Goal: Communication & Community: Answer question/provide support

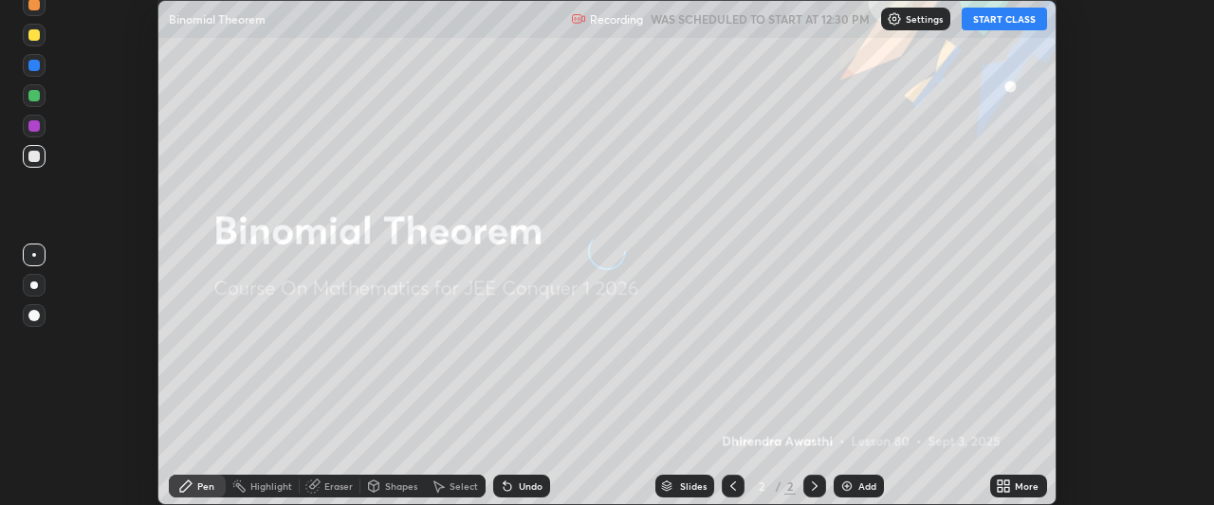
scroll to position [505, 1214]
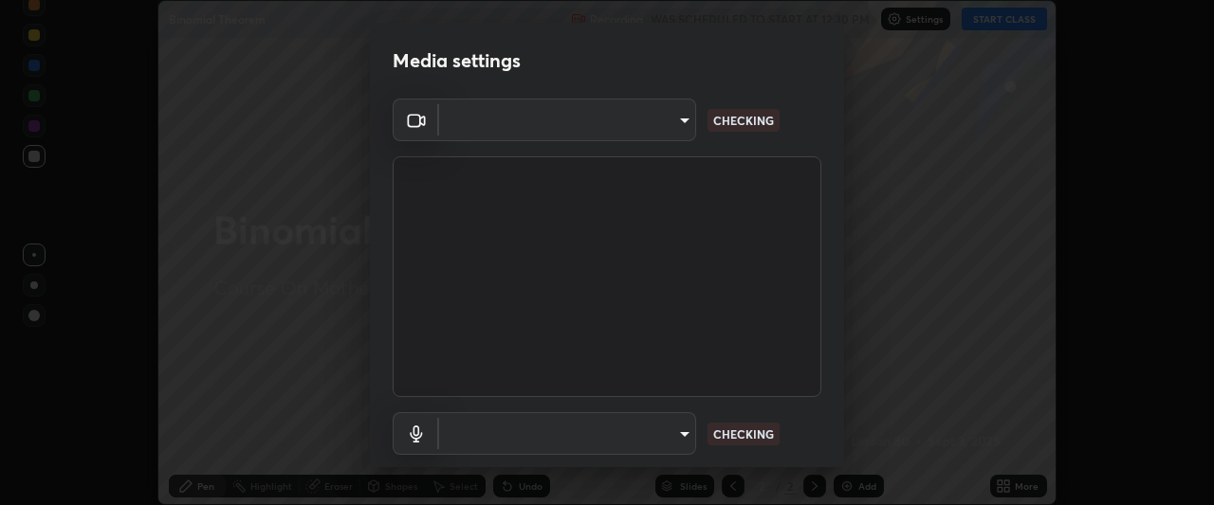
click at [629, 384] on video at bounding box center [607, 276] width 429 height 241
click at [675, 434] on body "Erase all Binomial Theorem Recording WAS SCHEDULED TO START AT 12:30 PM Setting…" at bounding box center [607, 252] width 1214 height 505
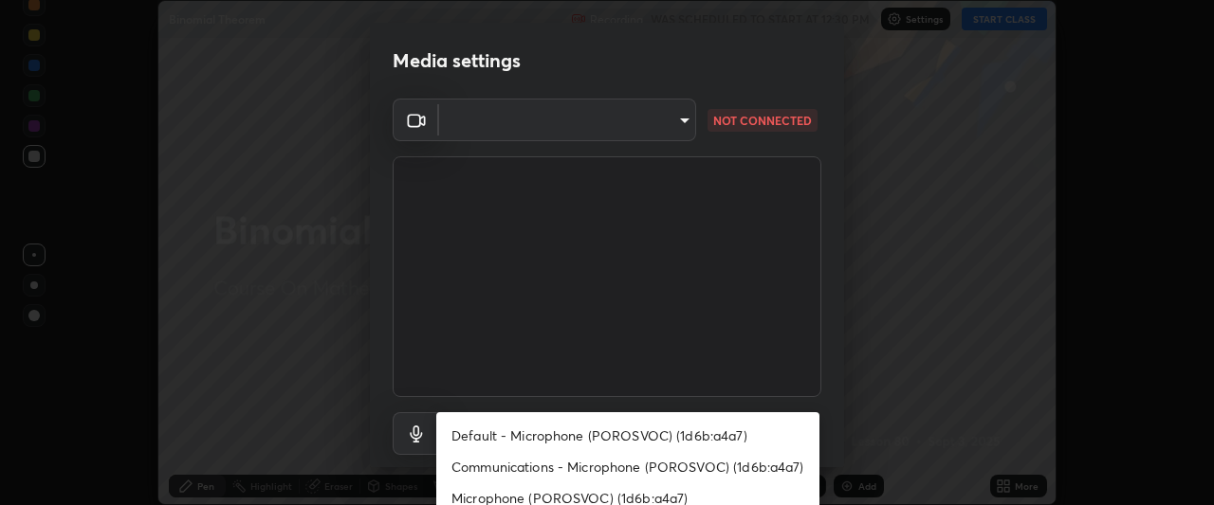
type input "ffb915138f5094fbba49c7dcbdc0b3377f3315ea980a35094b33733fc21d282d"
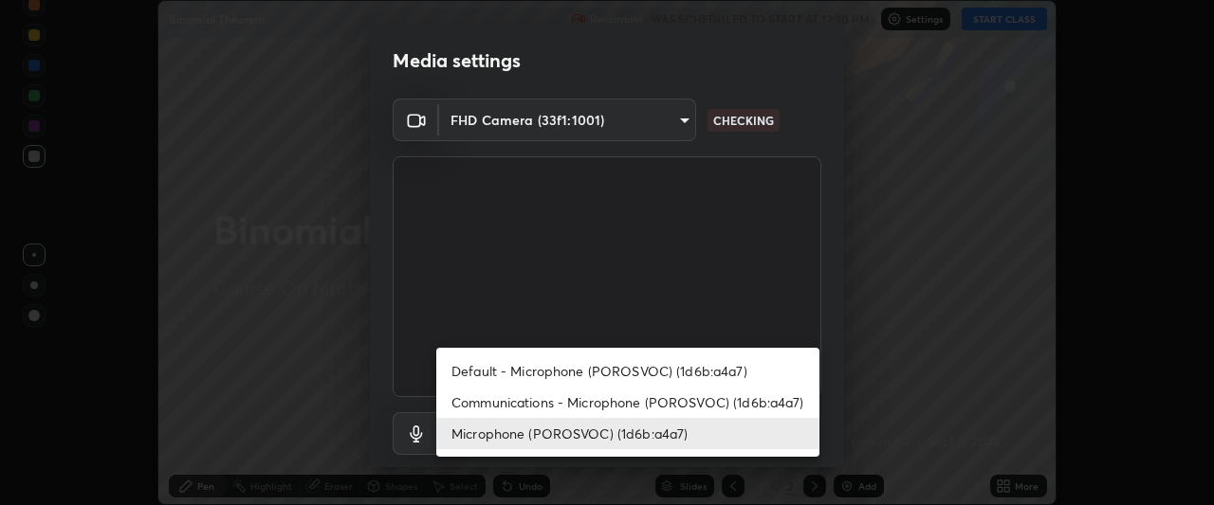
click at [717, 404] on li "Communications - Microphone (POROSVOC) (1d6b:a4a7)" at bounding box center [627, 402] width 383 height 31
type input "communications"
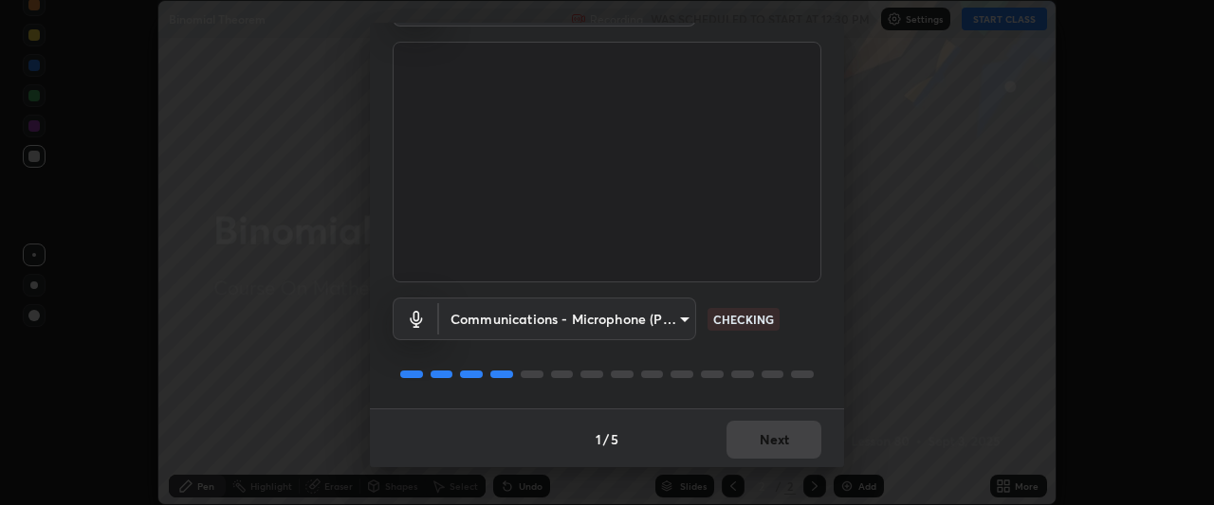
scroll to position [117, 0]
click at [788, 376] on div at bounding box center [607, 372] width 429 height 23
click at [781, 382] on div at bounding box center [607, 372] width 429 height 23
click at [767, 387] on div "Communications - Microphone (POROSVOC) (1d6b:a4a7) communications CHECKING" at bounding box center [607, 344] width 429 height 126
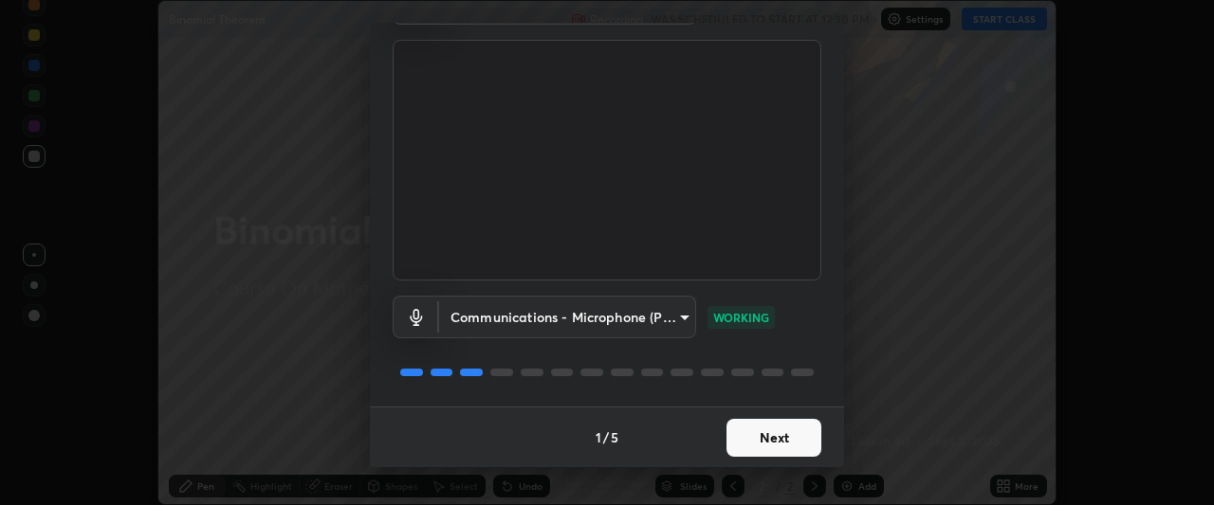
click at [767, 439] on button "Next" at bounding box center [773, 438] width 95 height 38
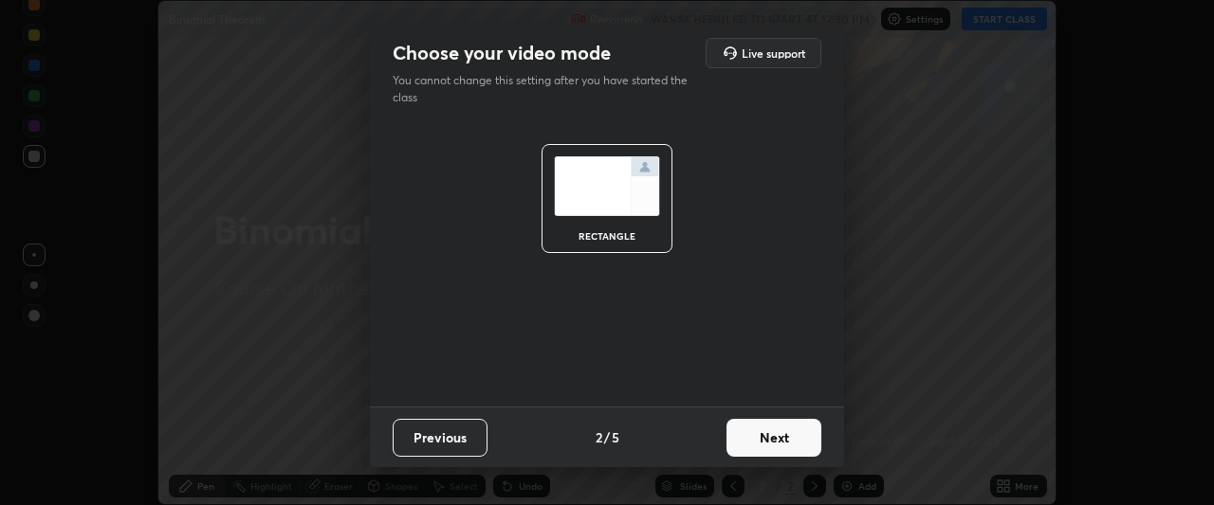
scroll to position [0, 0]
click at [765, 438] on button "Next" at bounding box center [773, 438] width 95 height 38
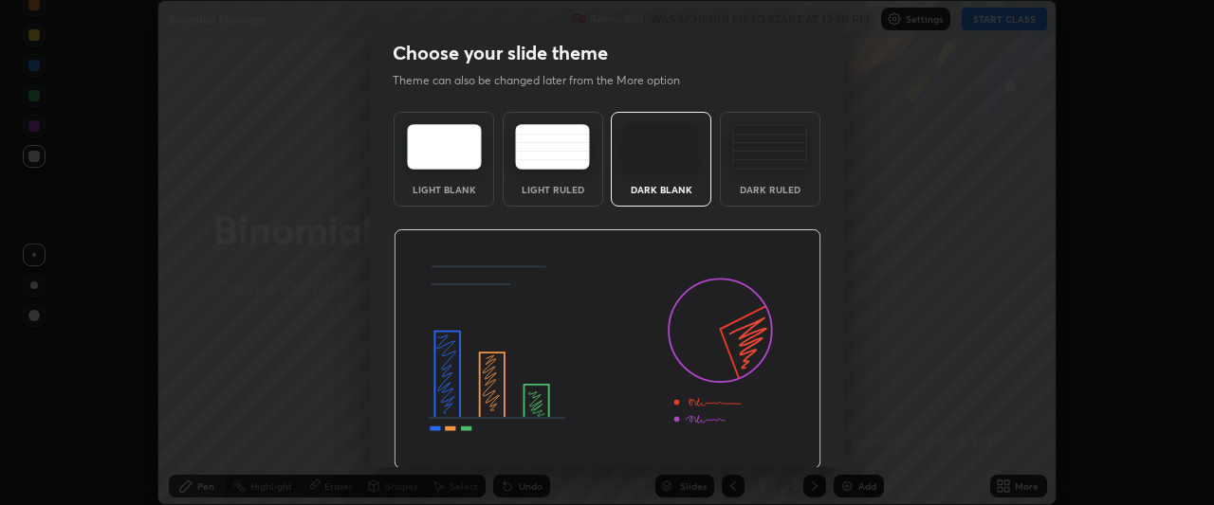
click at [765, 438] on img at bounding box center [608, 349] width 428 height 241
click at [775, 439] on img at bounding box center [608, 349] width 428 height 241
click at [788, 439] on img at bounding box center [608, 349] width 428 height 241
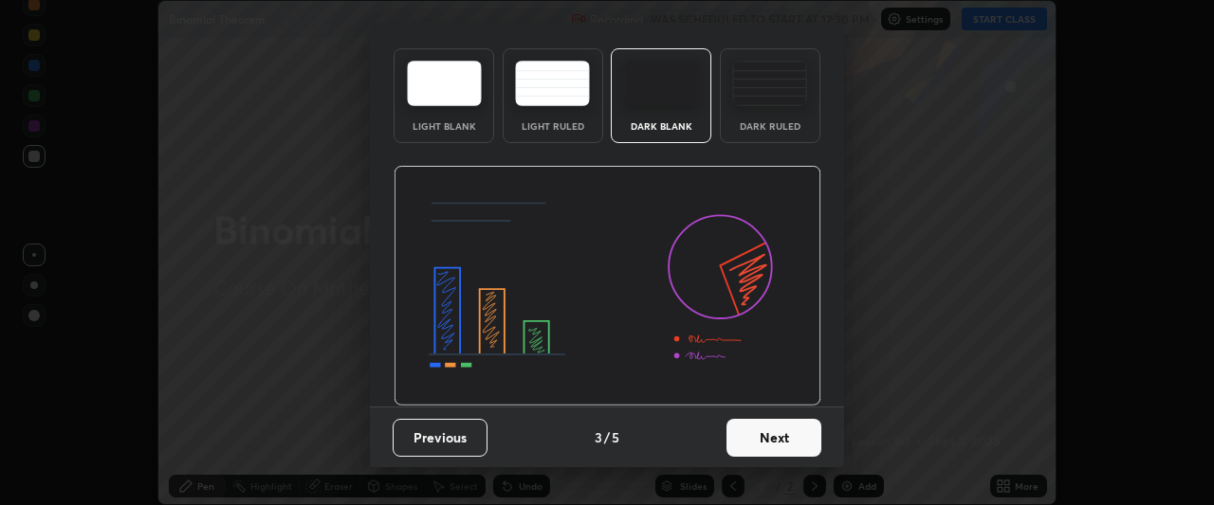
click at [750, 432] on button "Next" at bounding box center [773, 438] width 95 height 38
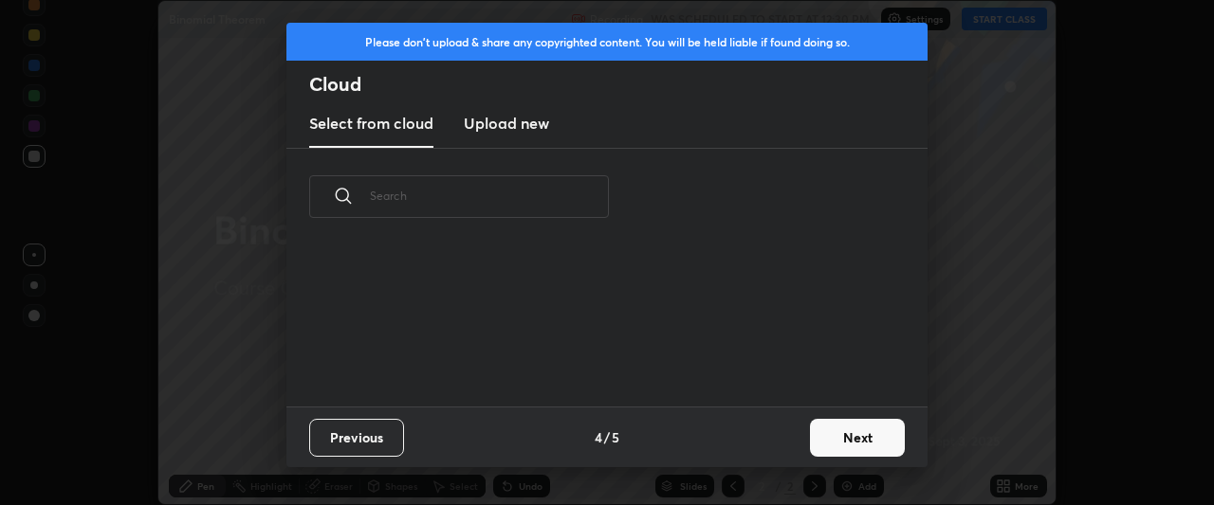
click at [763, 441] on div "Previous 4 / 5 Next" at bounding box center [606, 437] width 641 height 61
click at [842, 436] on button "Next" at bounding box center [857, 438] width 95 height 38
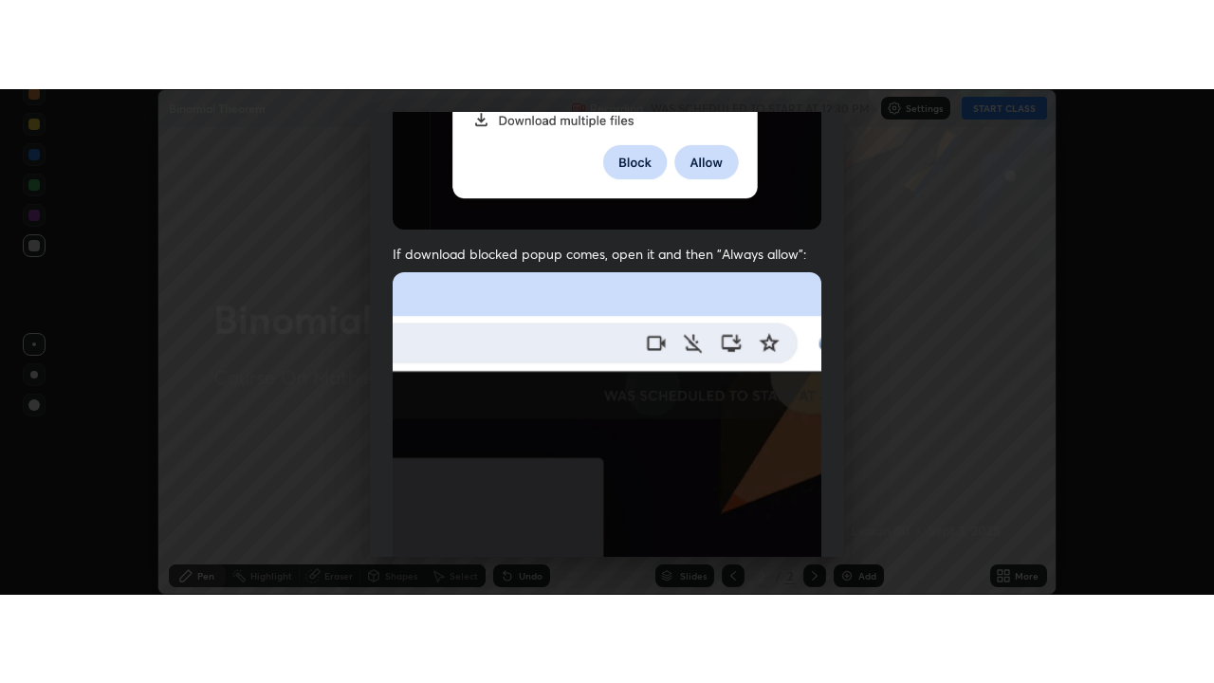
scroll to position [504, 0]
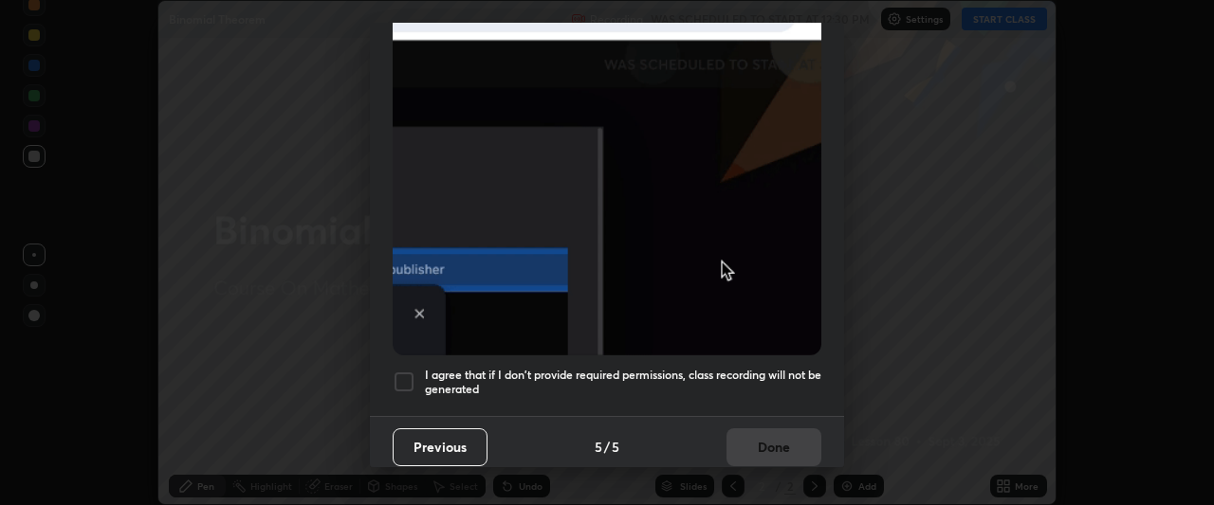
click at [403, 374] on div at bounding box center [404, 382] width 23 height 23
click at [744, 438] on button "Done" at bounding box center [773, 448] width 95 height 38
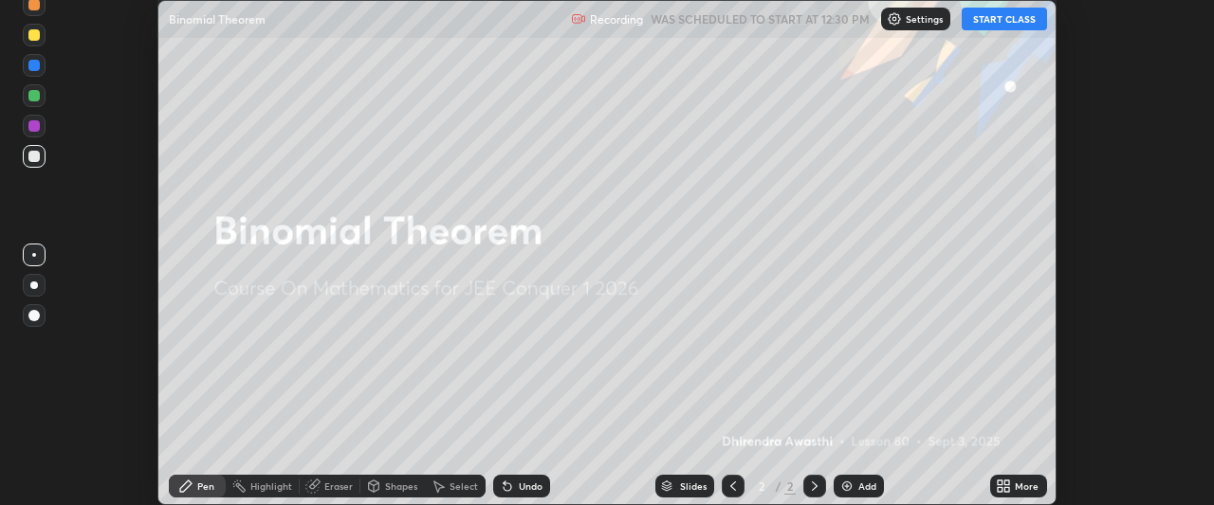
click at [1001, 21] on button "START CLASS" at bounding box center [1004, 19] width 85 height 23
click at [1000, 483] on icon at bounding box center [1000, 483] width 5 height 5
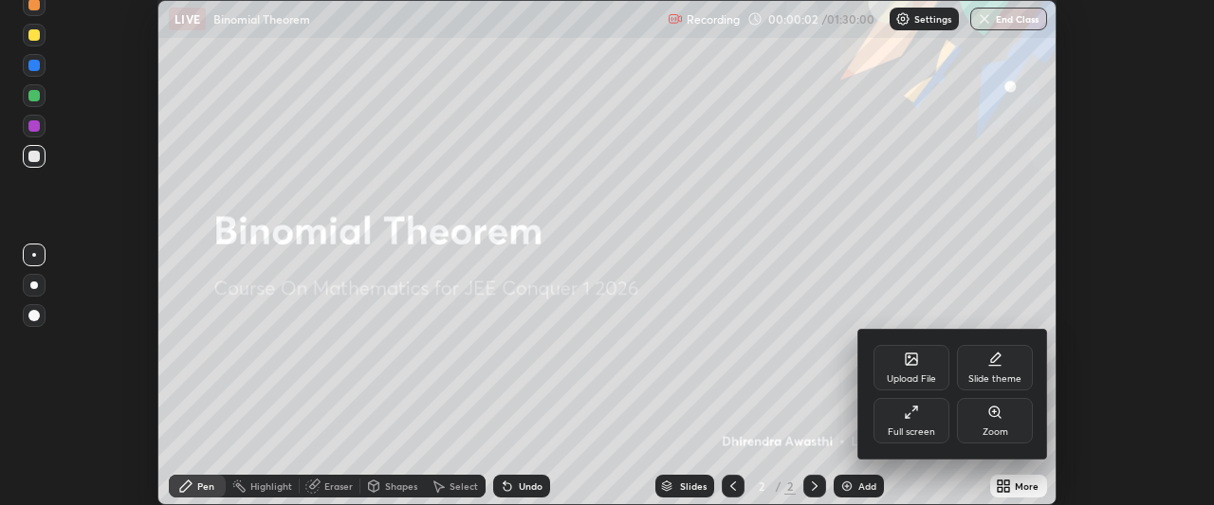
click at [926, 421] on div "Full screen" at bounding box center [911, 421] width 76 height 46
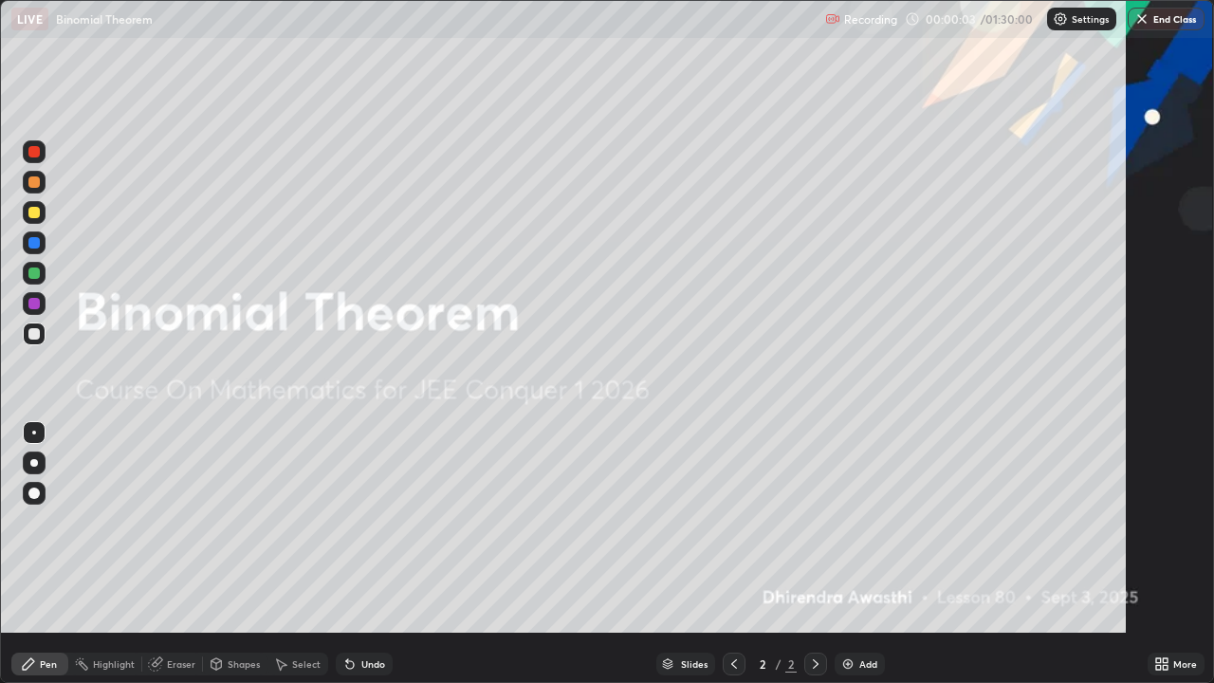
scroll to position [683, 1214]
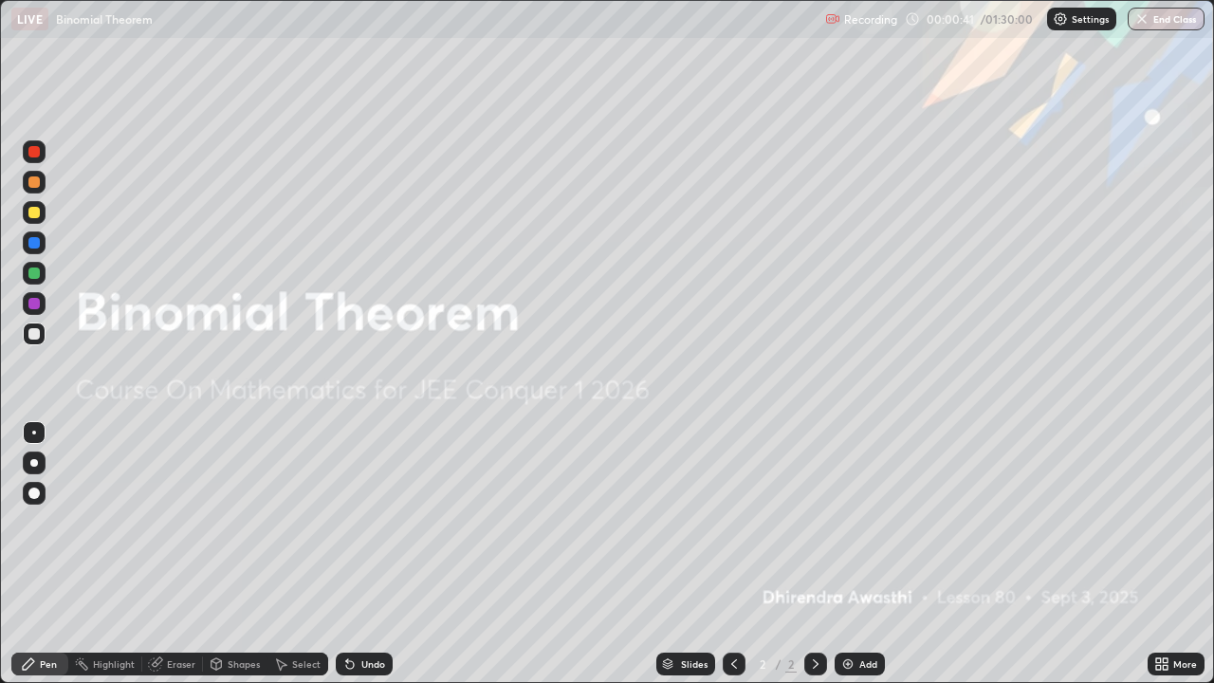
click at [852, 504] on img at bounding box center [847, 663] width 15 height 15
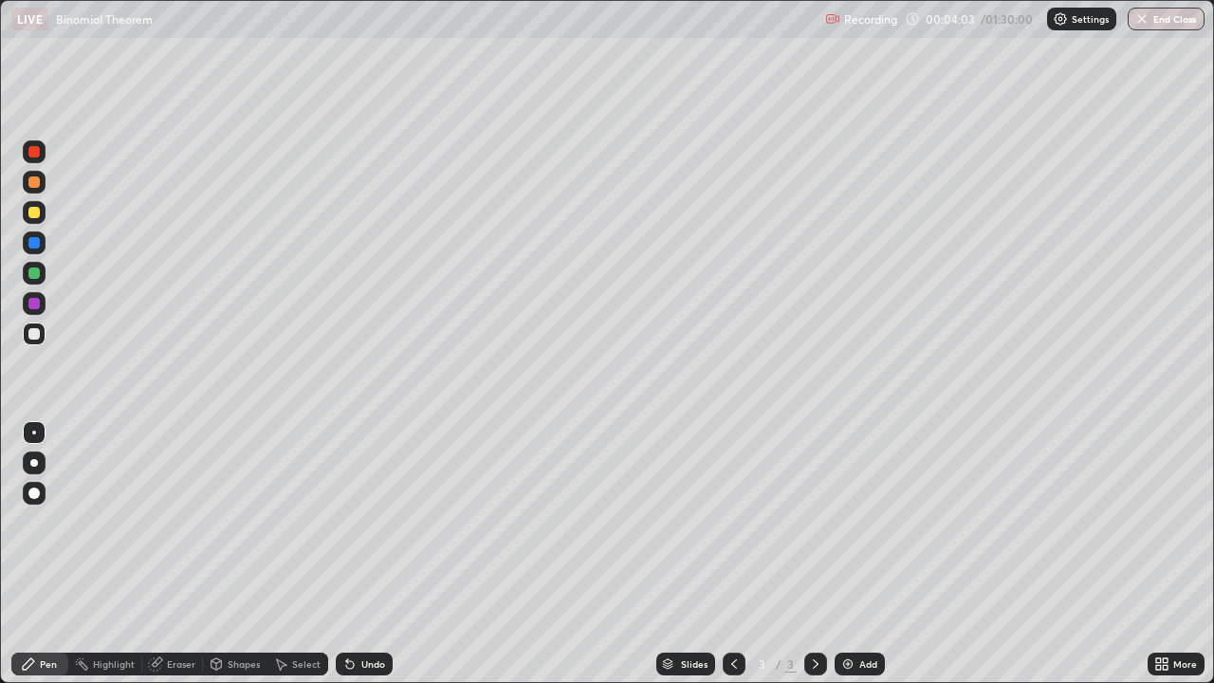
click at [356, 504] on div "Undo" at bounding box center [364, 663] width 57 height 23
click at [846, 504] on img at bounding box center [847, 663] width 15 height 15
click at [34, 340] on div at bounding box center [34, 333] width 23 height 23
click at [39, 247] on div at bounding box center [33, 242] width 11 height 11
click at [31, 335] on div at bounding box center [33, 333] width 11 height 11
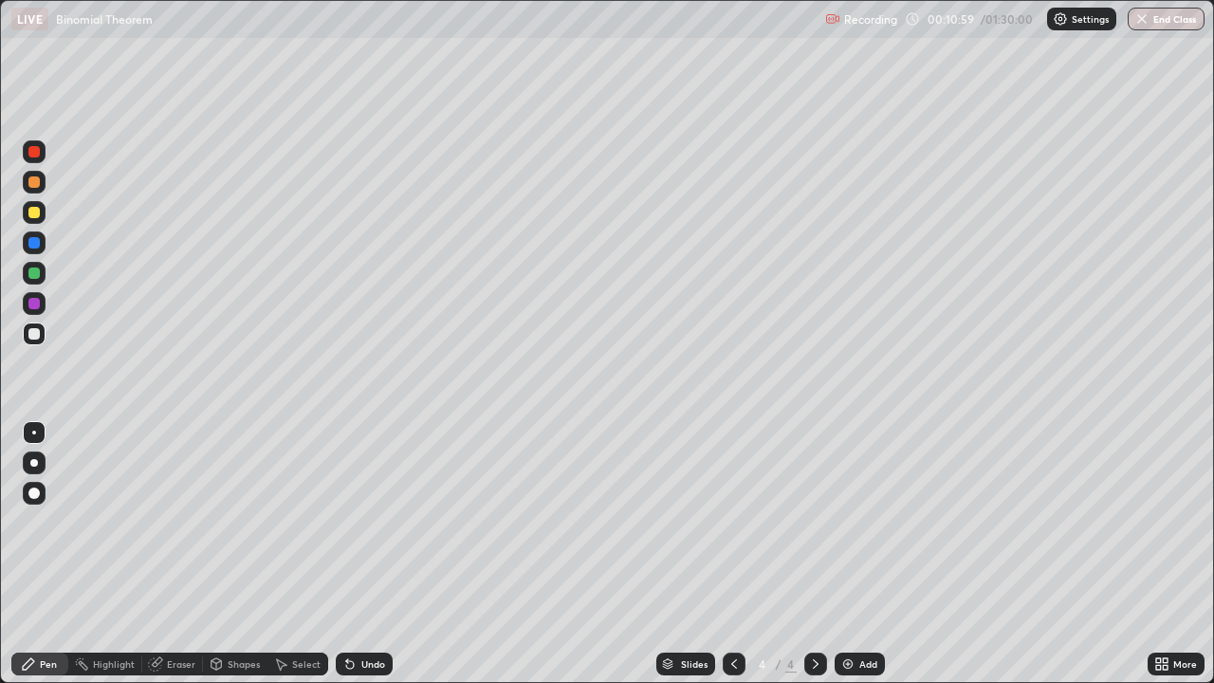
click at [174, 504] on div "Eraser" at bounding box center [181, 663] width 28 height 9
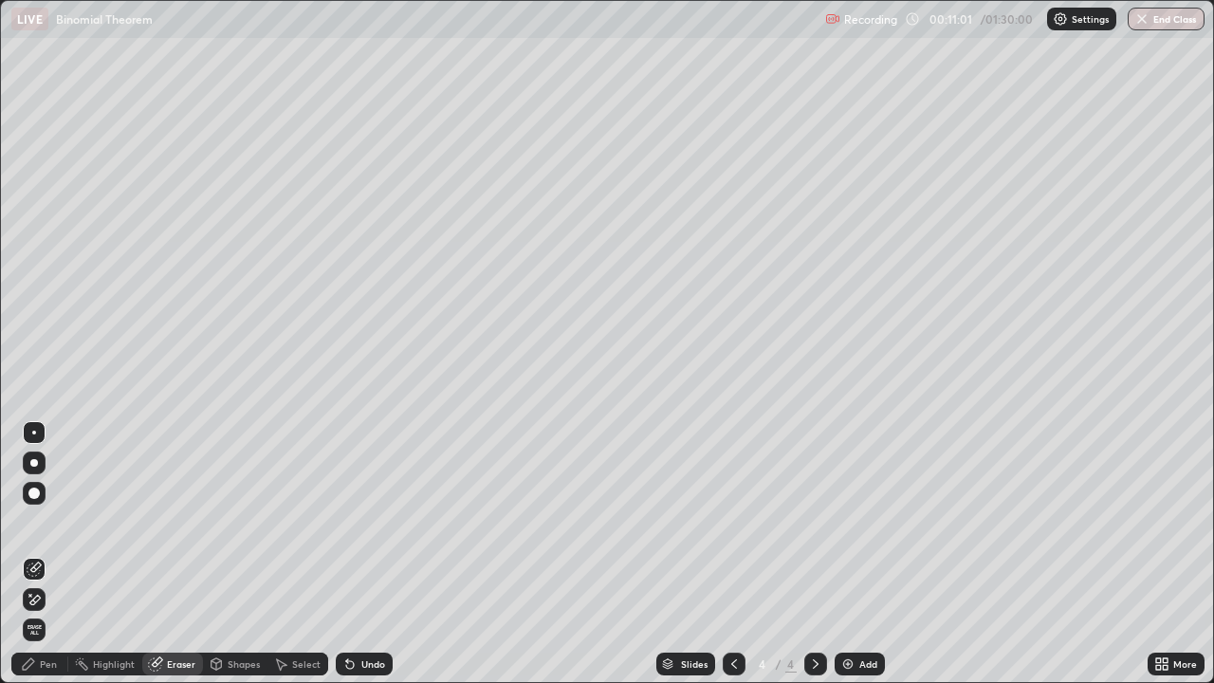
click at [53, 504] on div "Pen" at bounding box center [48, 663] width 17 height 9
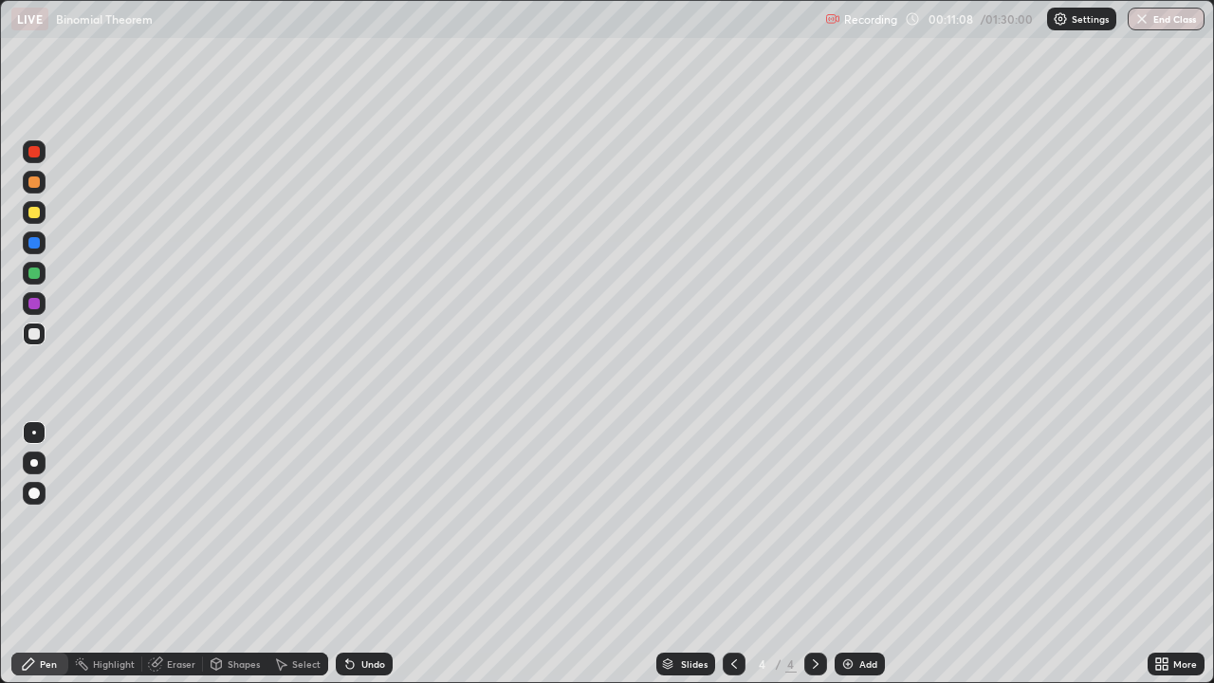
click at [177, 504] on div "Eraser" at bounding box center [181, 663] width 28 height 9
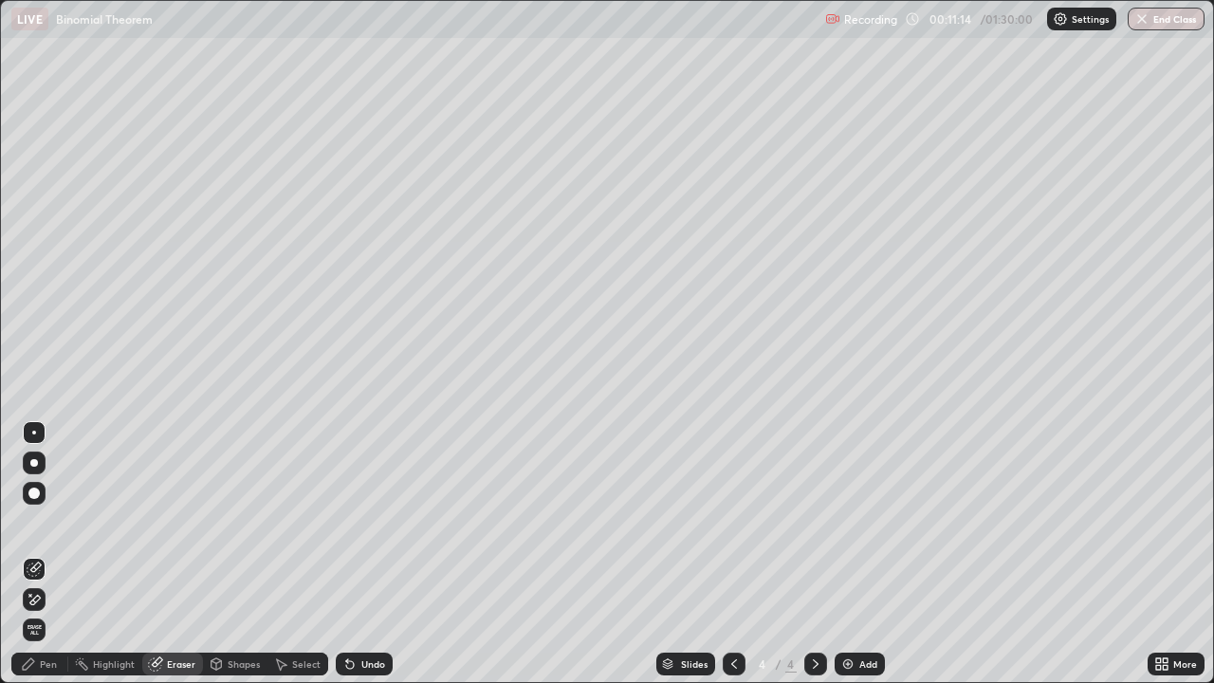
click at [361, 504] on div "Undo" at bounding box center [373, 663] width 24 height 9
click at [56, 504] on div "Pen" at bounding box center [48, 663] width 17 height 9
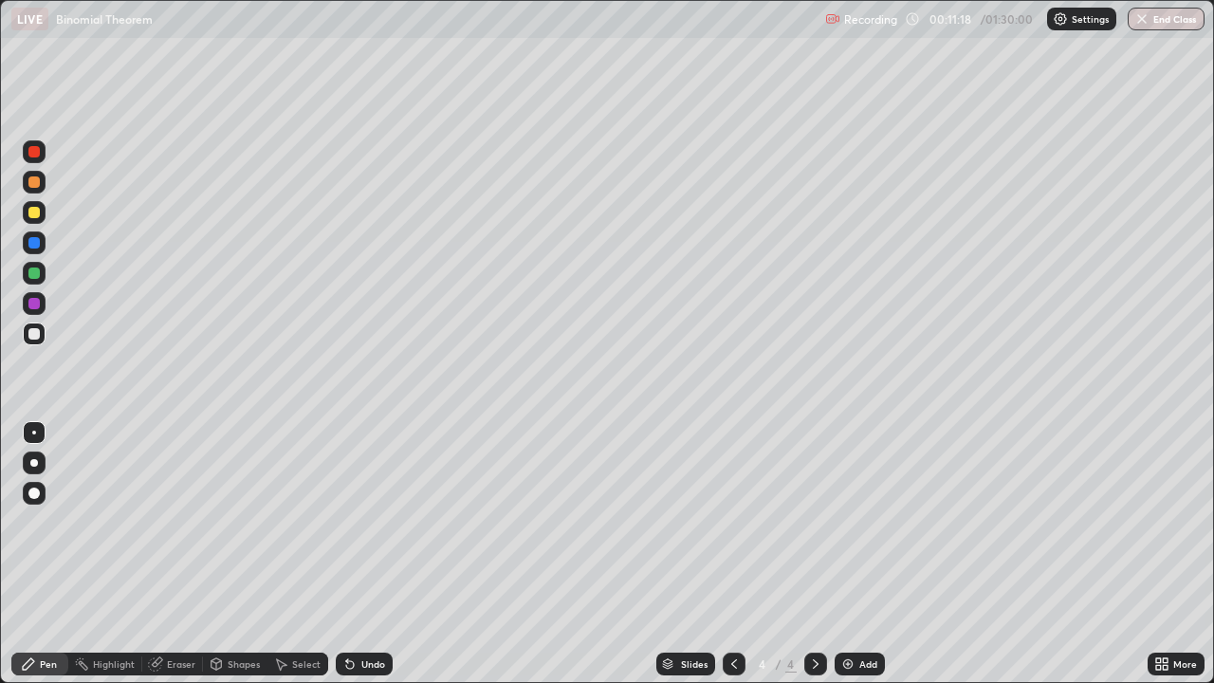
click at [54, 504] on div "Pen" at bounding box center [48, 663] width 17 height 9
click at [55, 504] on div "Pen" at bounding box center [39, 663] width 57 height 23
click at [39, 216] on div at bounding box center [33, 212] width 11 height 11
click at [848, 504] on img at bounding box center [847, 663] width 15 height 15
click at [36, 336] on div at bounding box center [33, 333] width 11 height 11
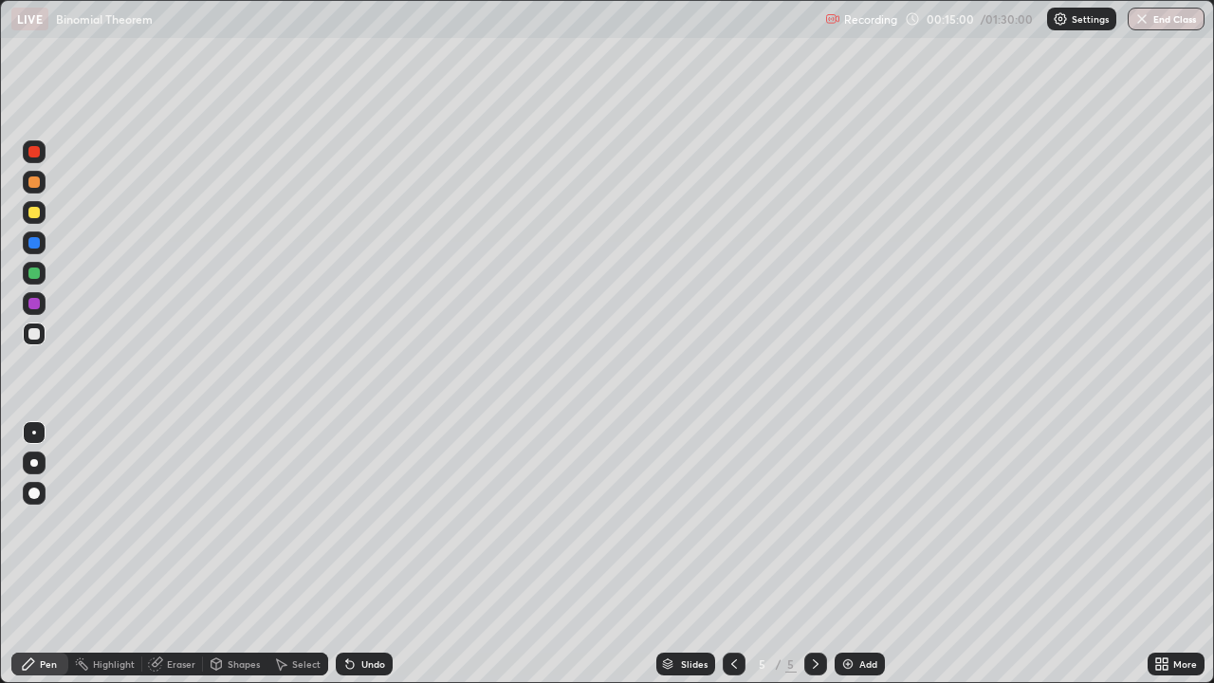
click at [732, 504] on icon at bounding box center [733, 663] width 15 height 15
click at [32, 302] on div at bounding box center [33, 303] width 11 height 11
click at [361, 504] on div "Undo" at bounding box center [373, 663] width 24 height 9
click at [814, 504] on icon at bounding box center [815, 663] width 15 height 15
click at [35, 213] on div at bounding box center [33, 212] width 11 height 11
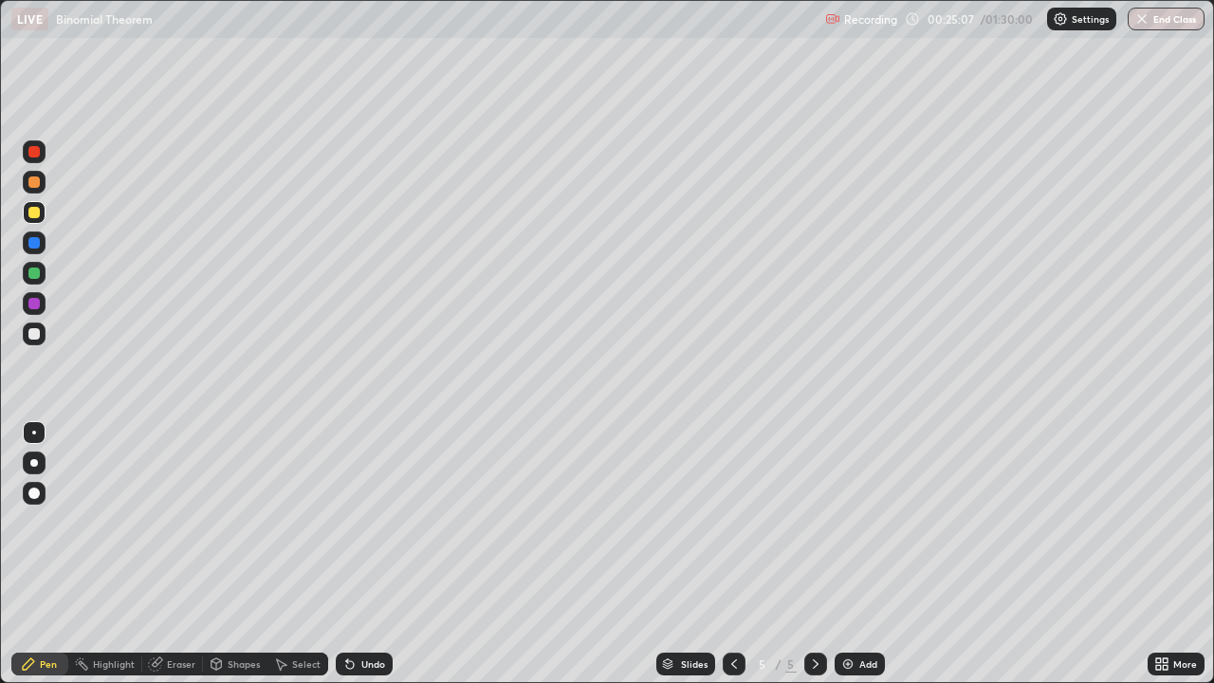
click at [33, 216] on div at bounding box center [33, 212] width 11 height 11
click at [34, 335] on div at bounding box center [33, 333] width 11 height 11
click at [369, 504] on div "Undo" at bounding box center [373, 663] width 24 height 9
click at [370, 504] on div "Undo" at bounding box center [373, 663] width 24 height 9
click at [44, 283] on div at bounding box center [34, 273] width 23 height 30
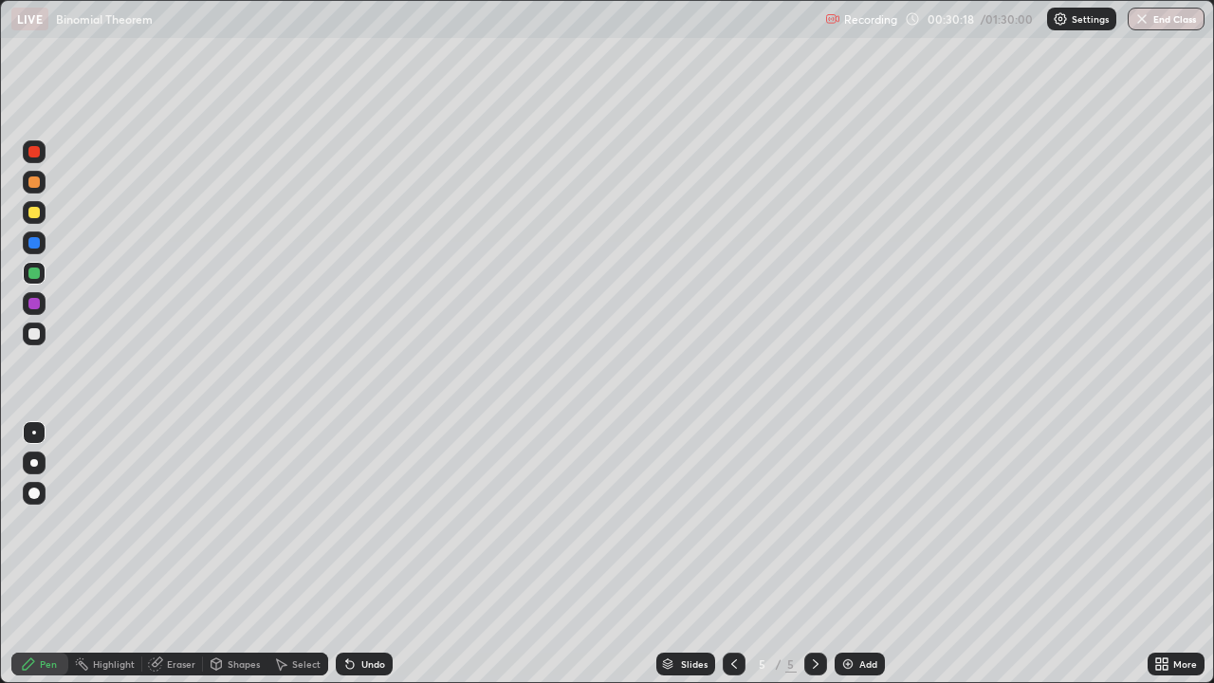
click at [731, 504] on icon at bounding box center [734, 663] width 6 height 9
click at [730, 504] on icon at bounding box center [733, 663] width 15 height 15
click at [33, 333] on div at bounding box center [33, 333] width 11 height 11
click at [363, 504] on div "Undo" at bounding box center [373, 663] width 24 height 9
click at [369, 504] on div "Undo" at bounding box center [373, 663] width 24 height 9
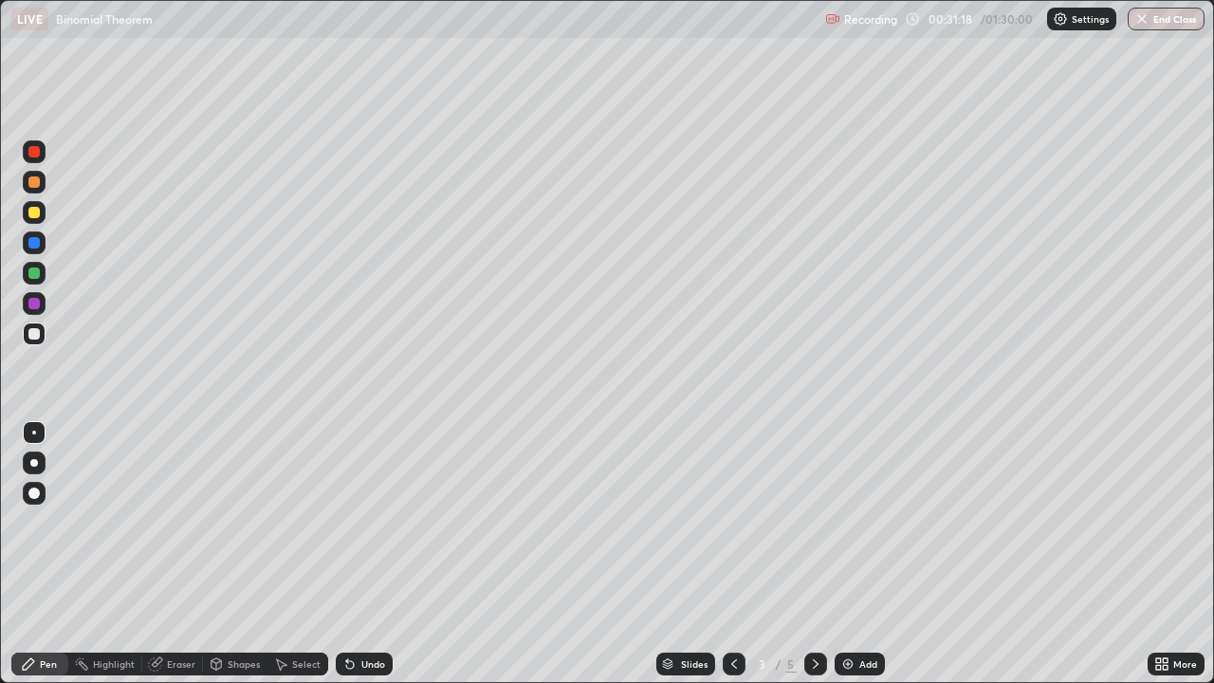
click at [36, 302] on div at bounding box center [33, 303] width 11 height 11
click at [31, 335] on div at bounding box center [33, 333] width 11 height 11
click at [35, 212] on div at bounding box center [33, 212] width 11 height 11
click at [237, 504] on div "Shapes" at bounding box center [244, 663] width 32 height 9
click at [176, 504] on div "Eraser" at bounding box center [181, 663] width 28 height 9
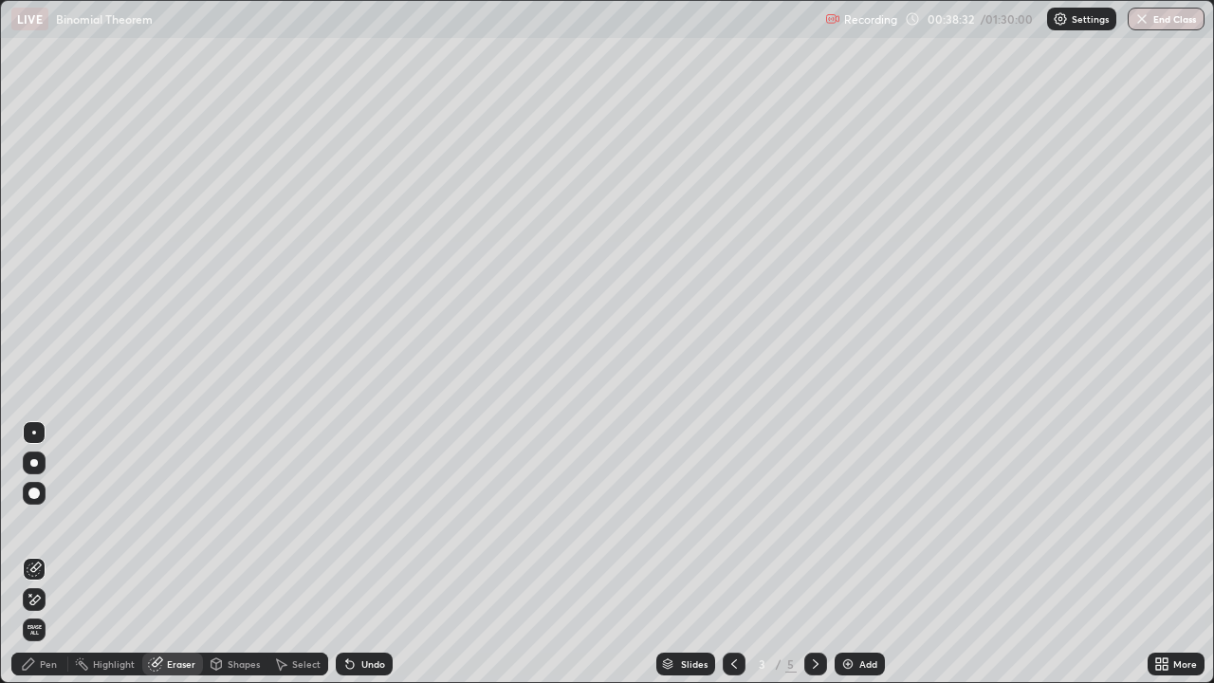
click at [59, 504] on div "Pen" at bounding box center [39, 663] width 57 height 23
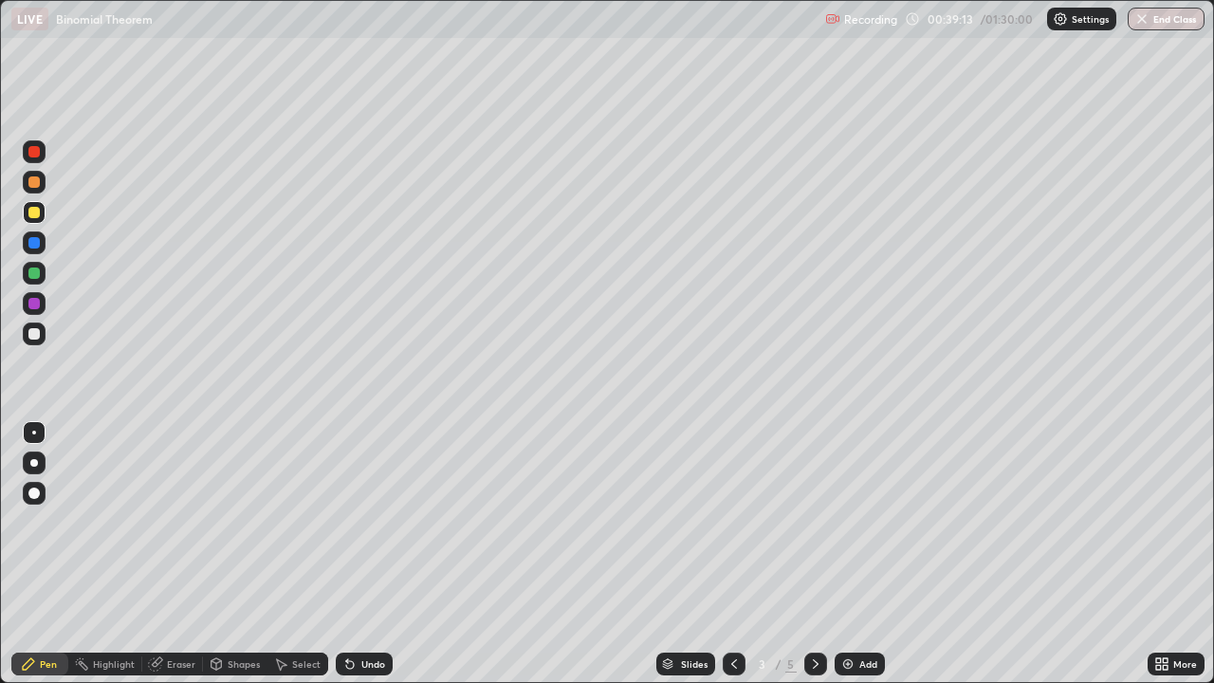
click at [39, 187] on div at bounding box center [34, 182] width 23 height 23
click at [36, 277] on div at bounding box center [33, 272] width 11 height 11
click at [814, 504] on icon at bounding box center [815, 663] width 15 height 15
click at [813, 504] on icon at bounding box center [815, 663] width 15 height 15
click at [846, 504] on img at bounding box center [847, 663] width 15 height 15
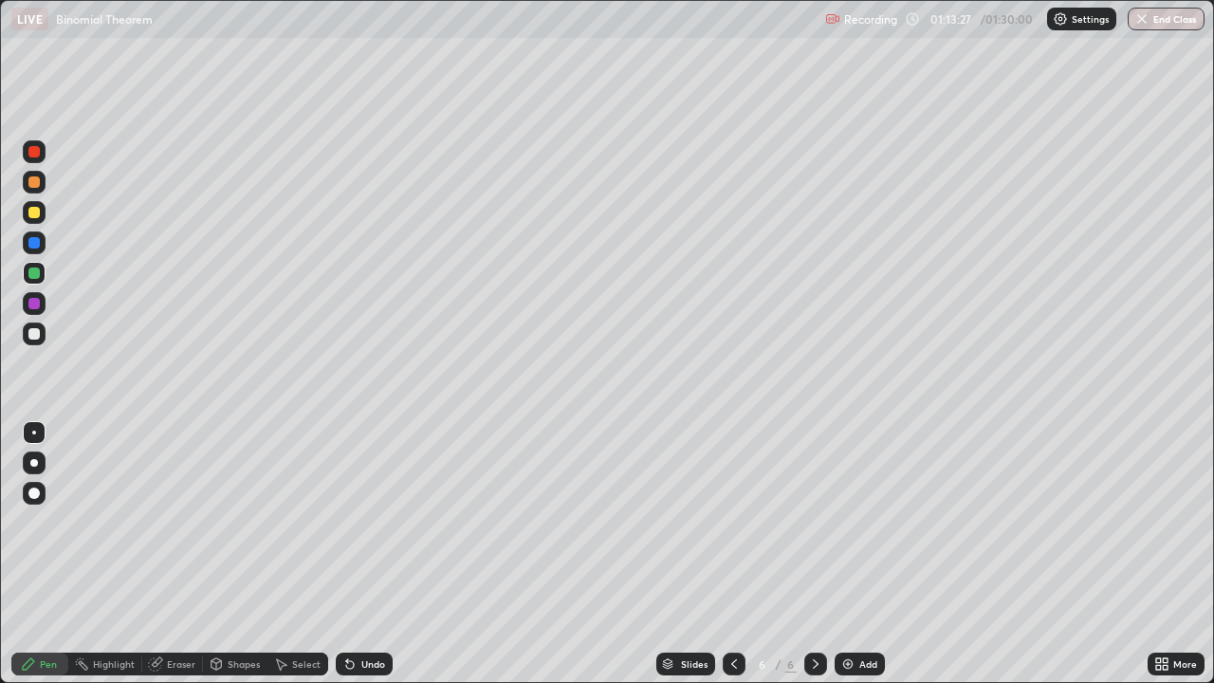
click at [39, 338] on div at bounding box center [33, 333] width 11 height 11
click at [183, 504] on div "Eraser" at bounding box center [181, 663] width 28 height 9
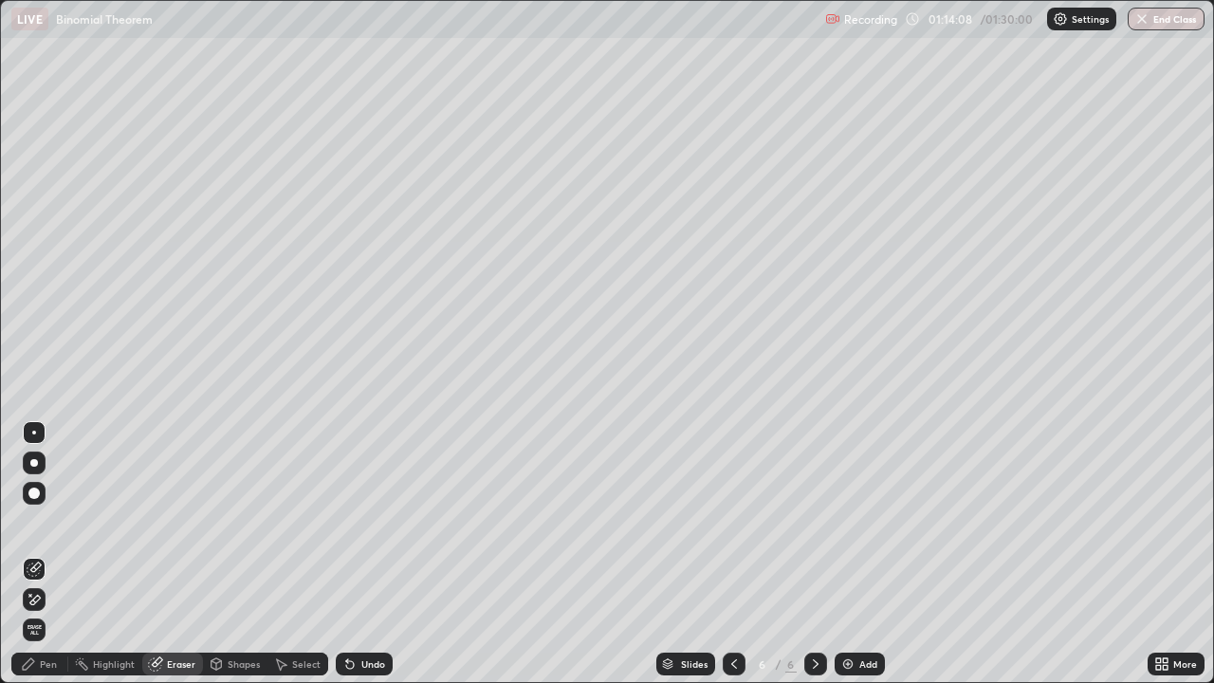
click at [54, 504] on div "Pen" at bounding box center [48, 663] width 17 height 9
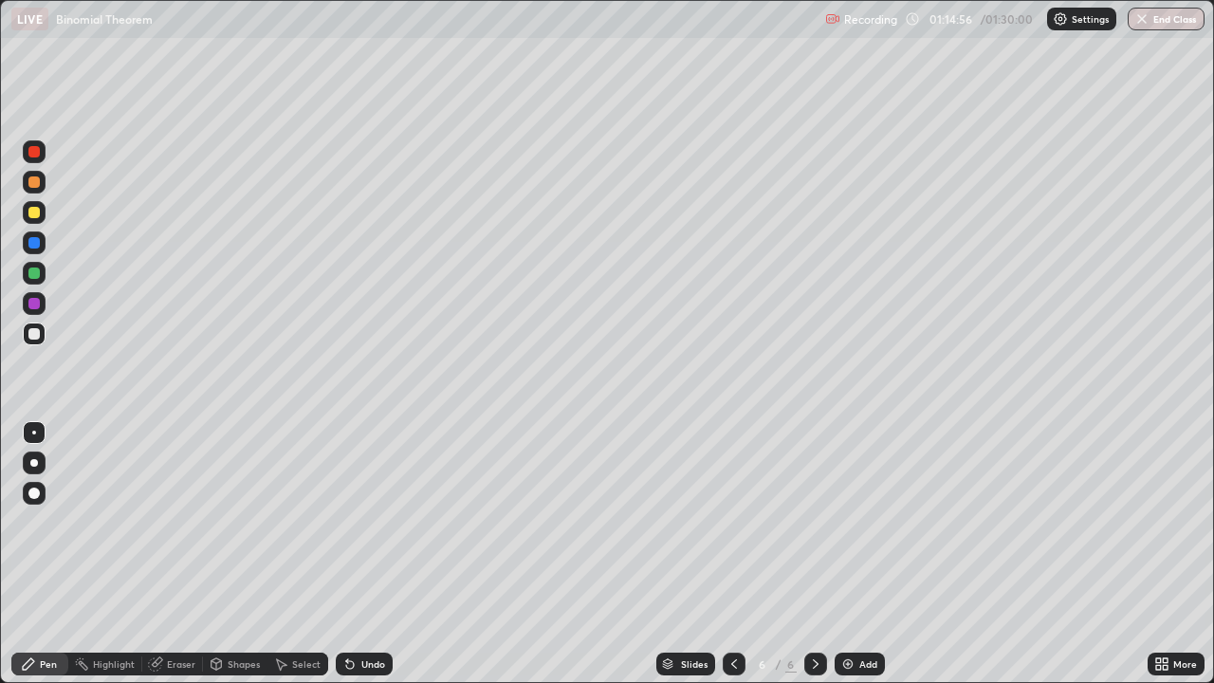
click at [347, 504] on icon at bounding box center [350, 665] width 8 height 8
click at [361, 504] on div "Undo" at bounding box center [373, 663] width 24 height 9
click at [366, 504] on div "Undo" at bounding box center [373, 663] width 24 height 9
click at [357, 504] on div "Undo" at bounding box center [364, 663] width 57 height 23
click at [362, 504] on div "Undo" at bounding box center [364, 663] width 57 height 23
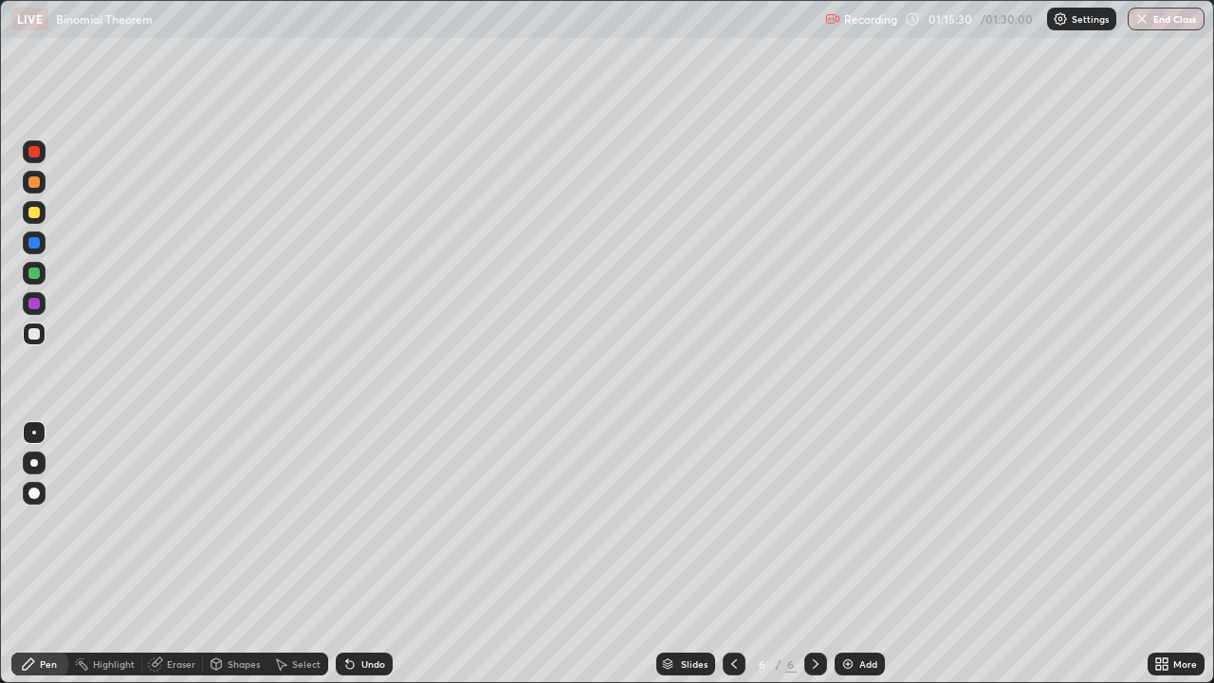
click at [39, 271] on div at bounding box center [33, 272] width 11 height 11
click at [368, 504] on div "Undo" at bounding box center [373, 663] width 24 height 9
click at [33, 340] on div at bounding box center [34, 333] width 23 height 23
click at [35, 273] on div at bounding box center [33, 272] width 11 height 11
click at [35, 339] on div at bounding box center [33, 333] width 11 height 11
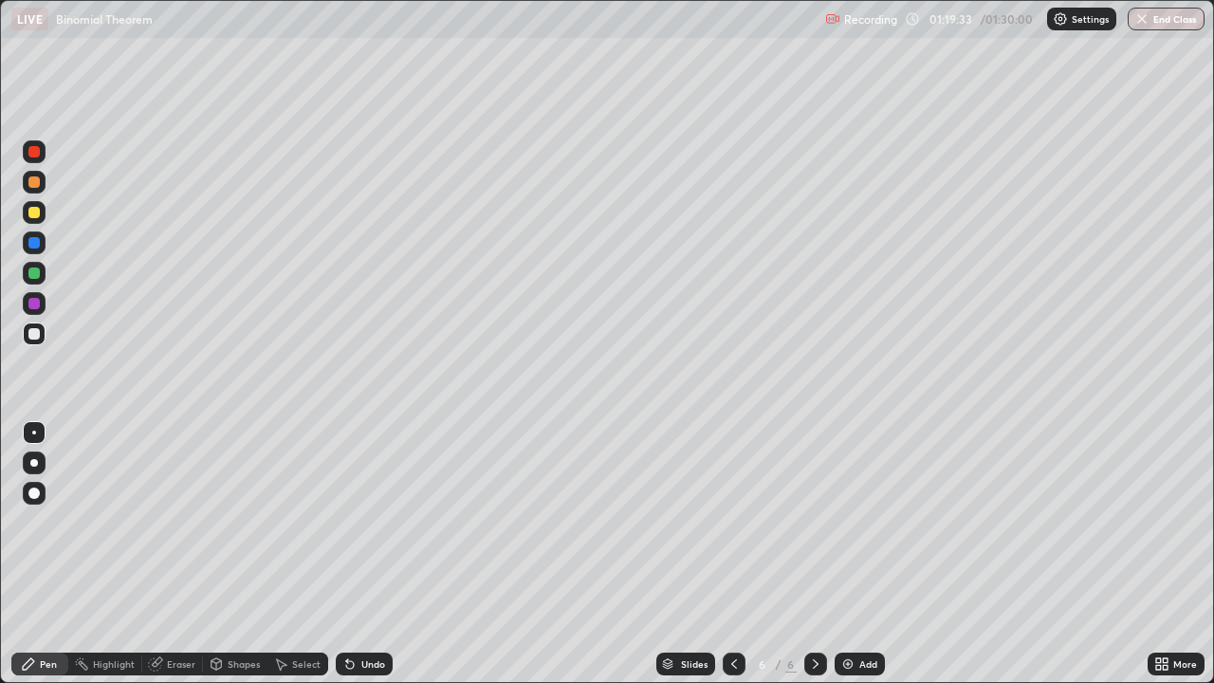
click at [35, 210] on div at bounding box center [33, 212] width 11 height 11
click at [37, 244] on div at bounding box center [33, 242] width 11 height 11
click at [31, 223] on div at bounding box center [34, 212] width 23 height 23
click at [31, 156] on div at bounding box center [33, 151] width 11 height 11
click at [31, 212] on div at bounding box center [33, 212] width 11 height 11
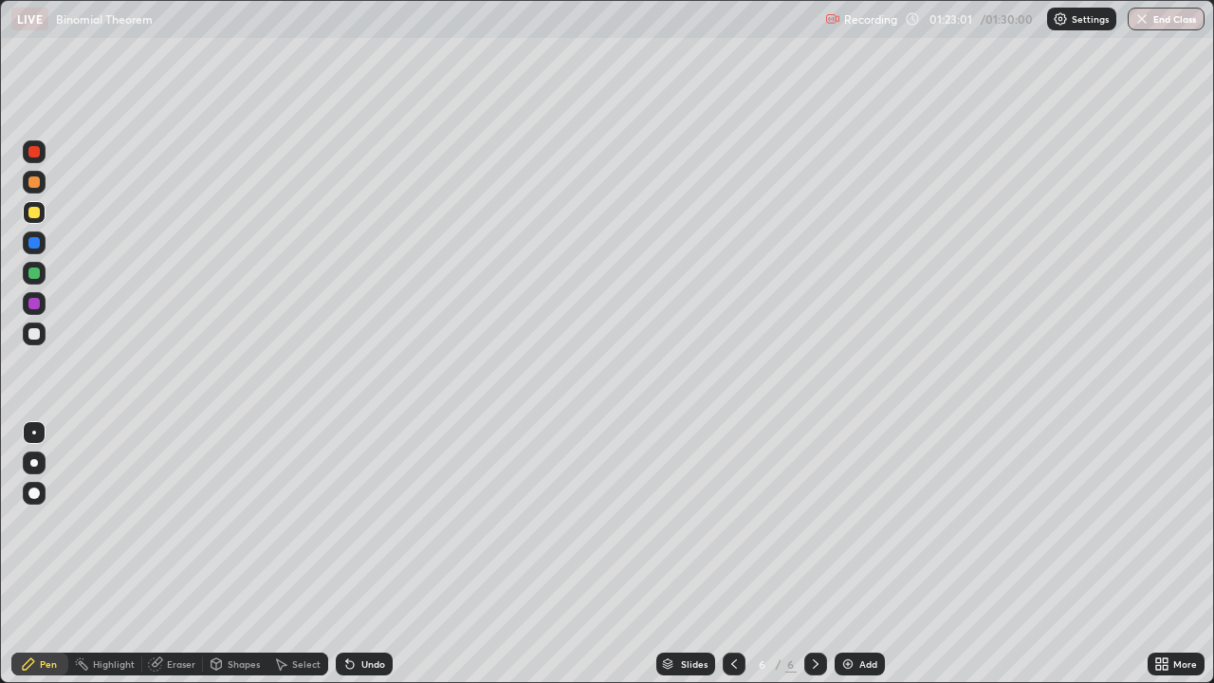
click at [853, 504] on div "Add" at bounding box center [859, 663] width 50 height 23
click at [179, 504] on div "Eraser" at bounding box center [181, 663] width 28 height 9
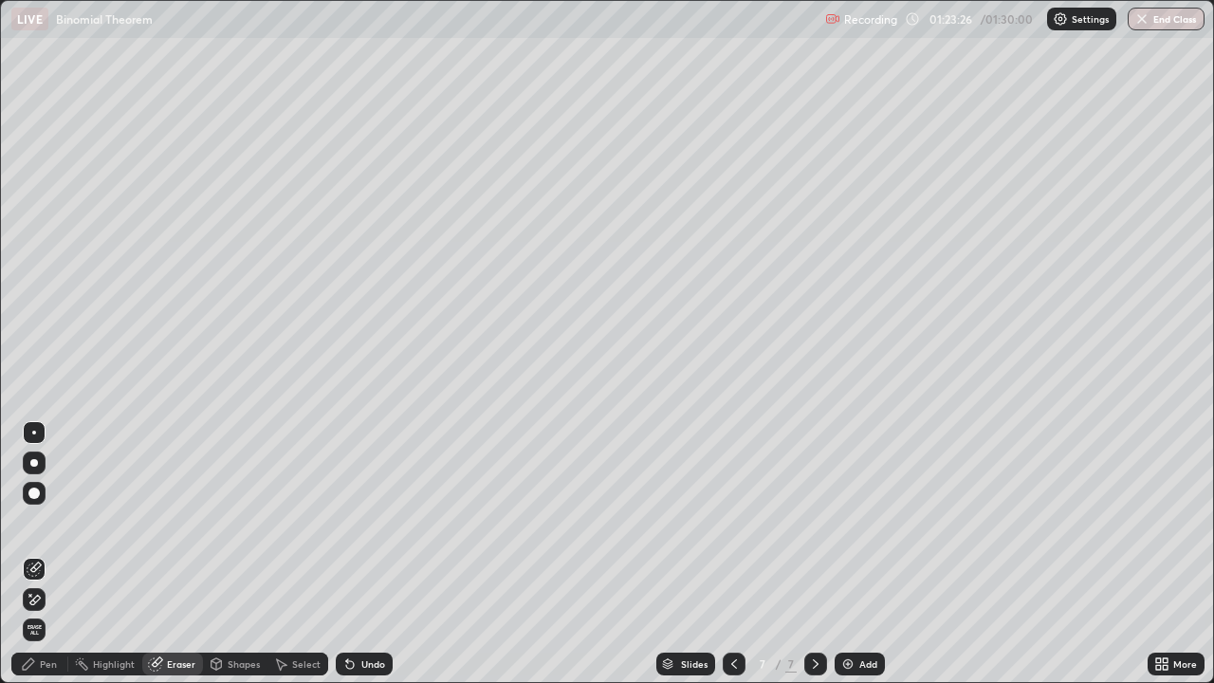
click at [50, 504] on div "Pen" at bounding box center [39, 663] width 57 height 23
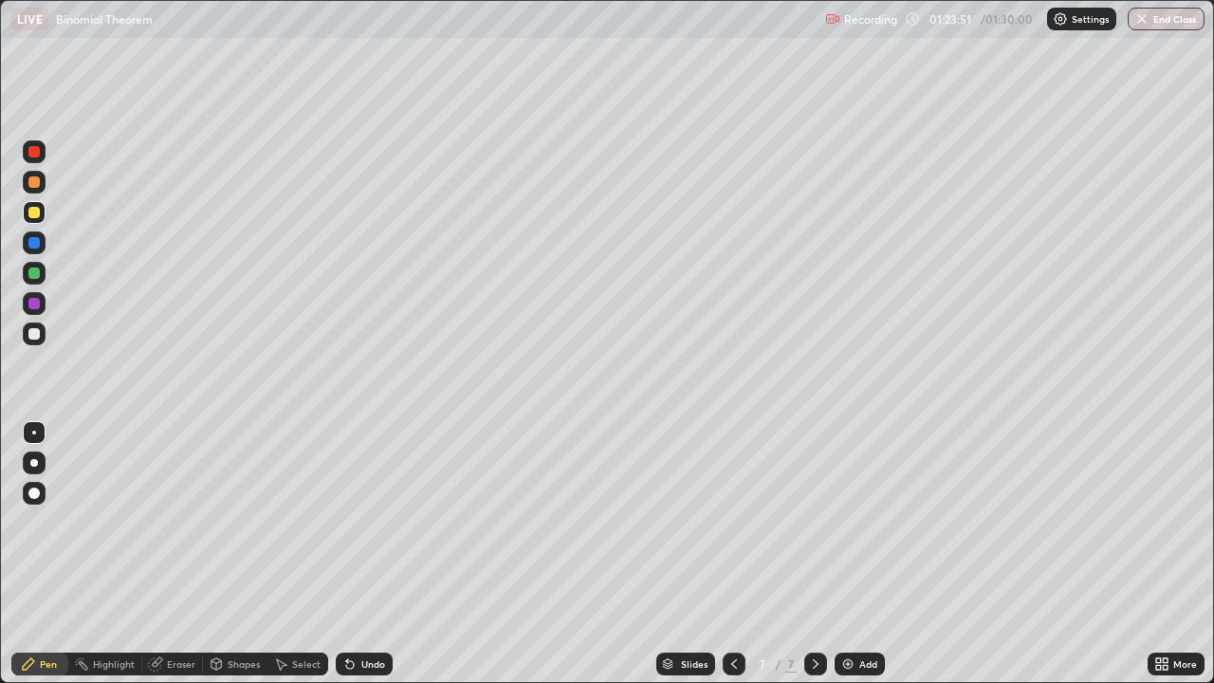
click at [37, 274] on div at bounding box center [33, 272] width 11 height 11
click at [34, 244] on div at bounding box center [33, 242] width 11 height 11
click at [38, 217] on div at bounding box center [33, 212] width 11 height 11
click at [36, 247] on div at bounding box center [33, 242] width 11 height 11
click at [368, 504] on div "Undo" at bounding box center [373, 663] width 24 height 9
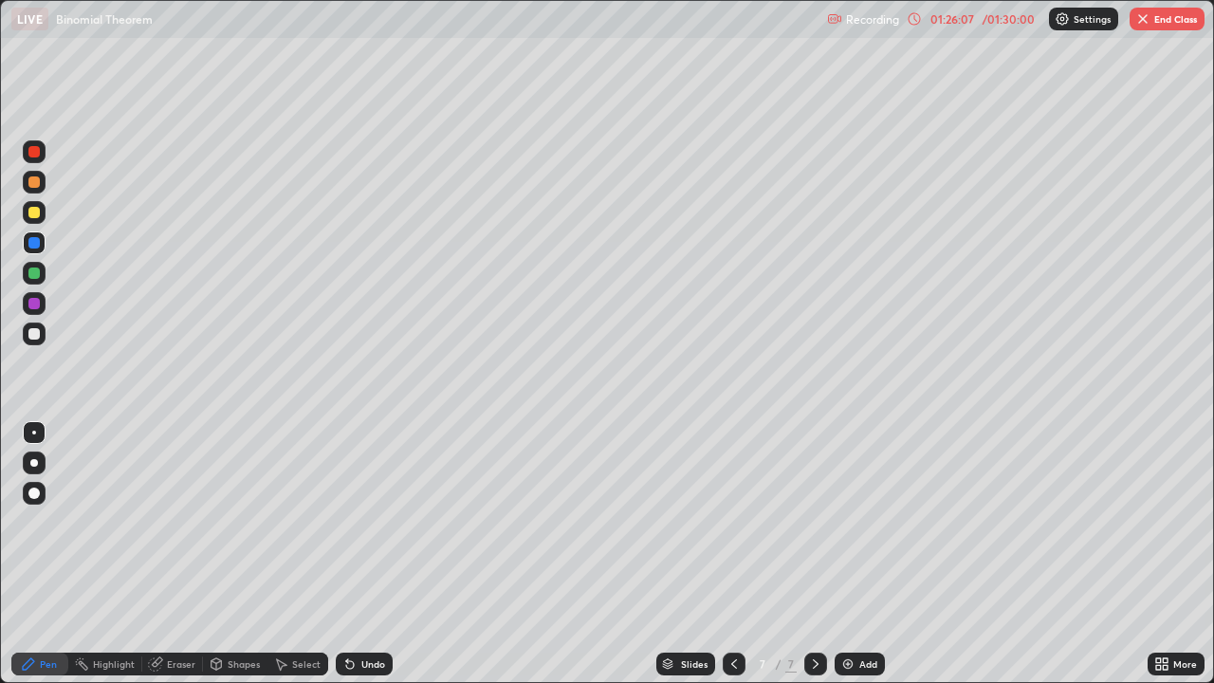
click at [355, 504] on div "Undo" at bounding box center [364, 663] width 57 height 23
click at [362, 504] on div "Undo" at bounding box center [373, 663] width 24 height 9
click at [364, 504] on div "Undo" at bounding box center [364, 663] width 57 height 23
click at [357, 504] on div "Undo" at bounding box center [364, 663] width 57 height 23
click at [361, 504] on div "Undo" at bounding box center [373, 663] width 24 height 9
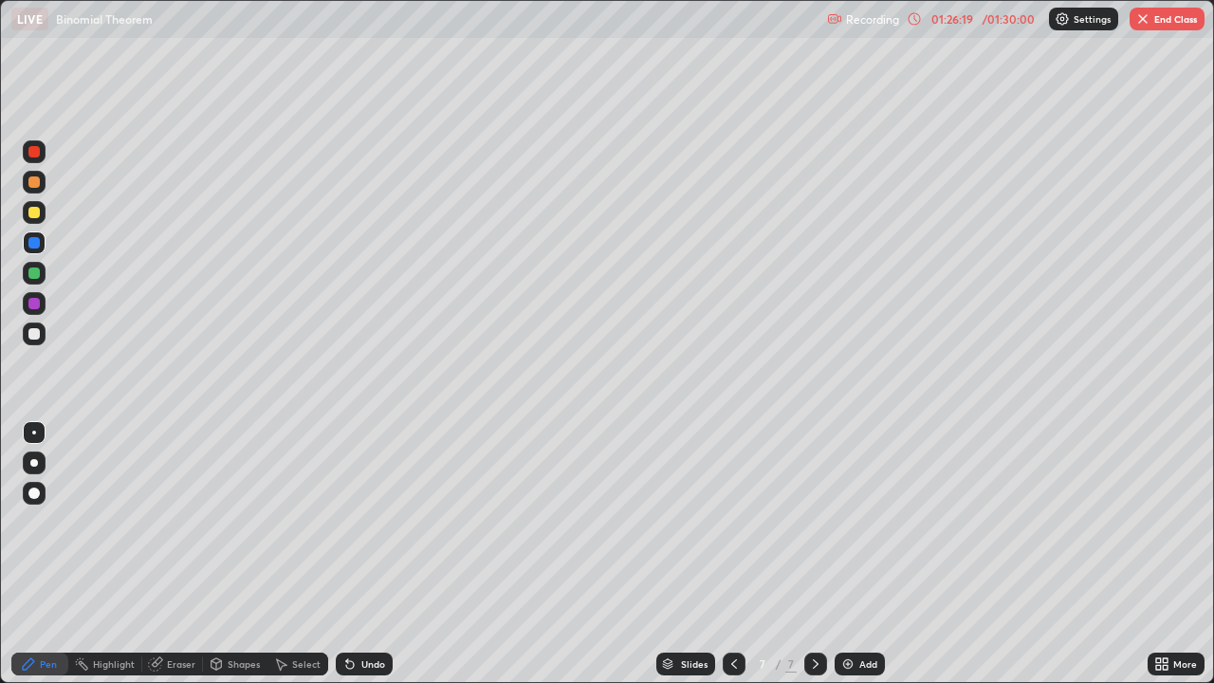
click at [361, 504] on div "Undo" at bounding box center [373, 663] width 24 height 9
click at [357, 504] on div "Undo" at bounding box center [364, 663] width 57 height 23
click at [356, 504] on div "Undo" at bounding box center [364, 663] width 57 height 23
click at [352, 504] on icon at bounding box center [349, 663] width 15 height 15
click at [348, 504] on icon at bounding box center [350, 665] width 8 height 8
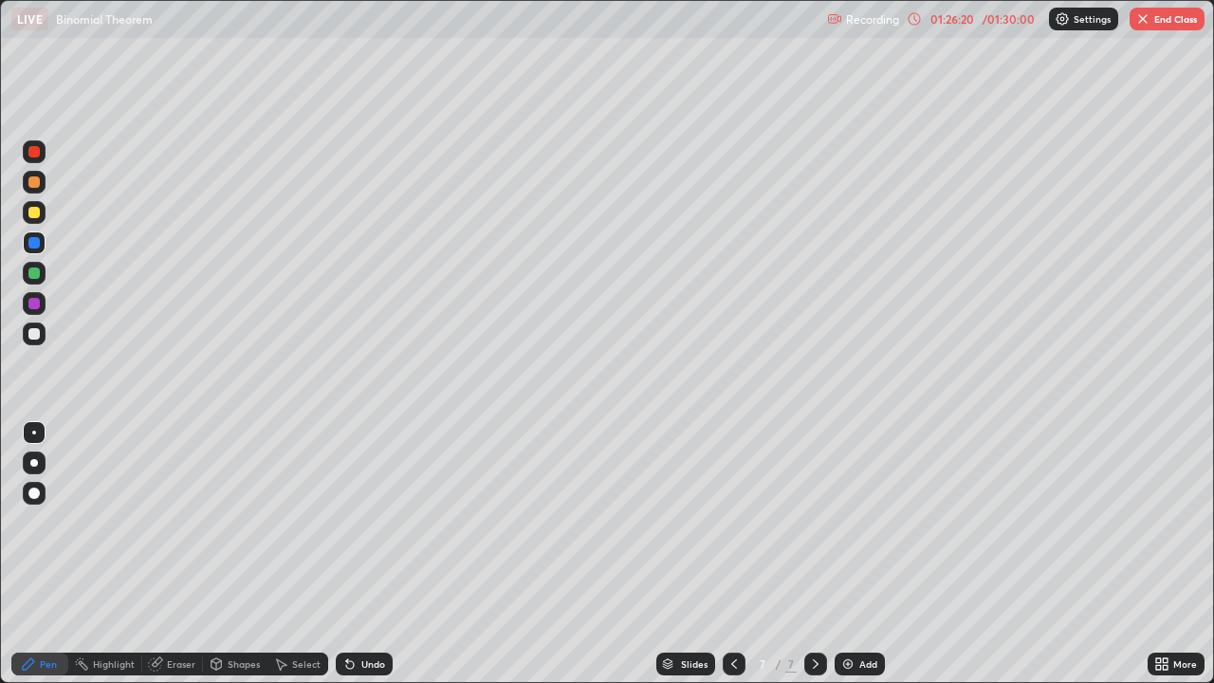
click at [353, 504] on icon at bounding box center [349, 663] width 15 height 15
click at [34, 305] on div at bounding box center [33, 303] width 11 height 11
click at [32, 337] on div at bounding box center [33, 333] width 11 height 11
click at [35, 246] on div at bounding box center [33, 242] width 11 height 11
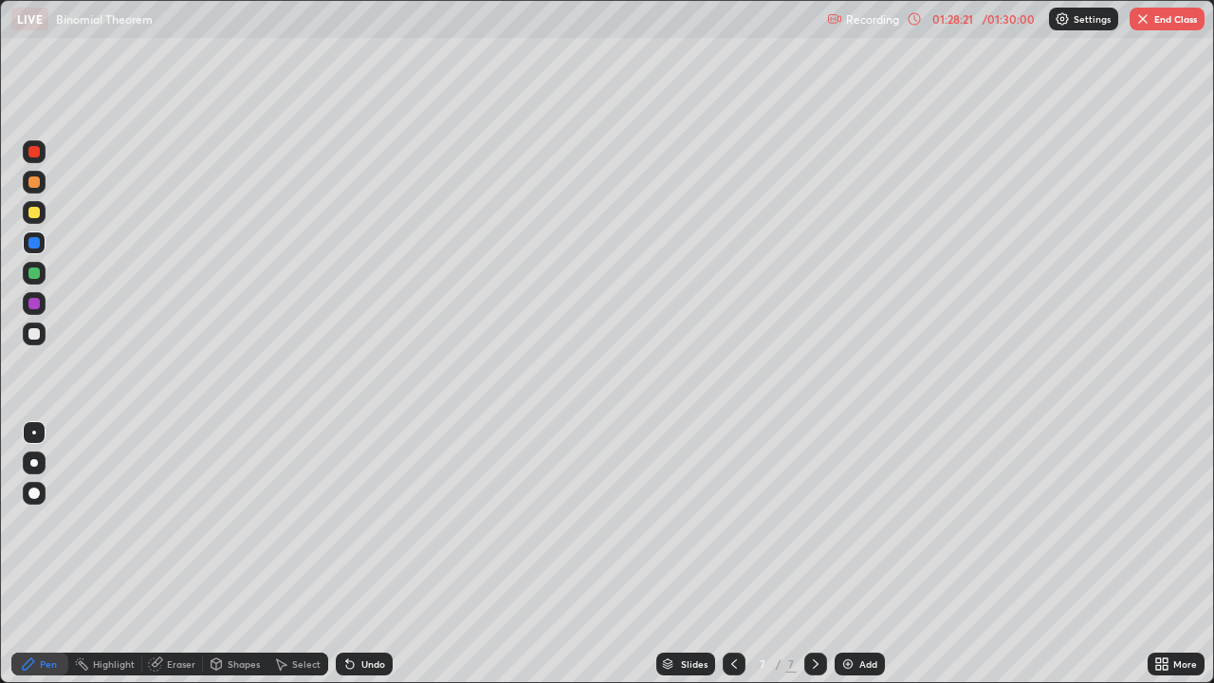
click at [34, 272] on div at bounding box center [33, 272] width 11 height 11
click at [34, 211] on div at bounding box center [33, 212] width 11 height 11
click at [36, 211] on div at bounding box center [33, 212] width 11 height 11
click at [30, 221] on div at bounding box center [34, 212] width 23 height 23
click at [731, 504] on div at bounding box center [734, 663] width 23 height 23
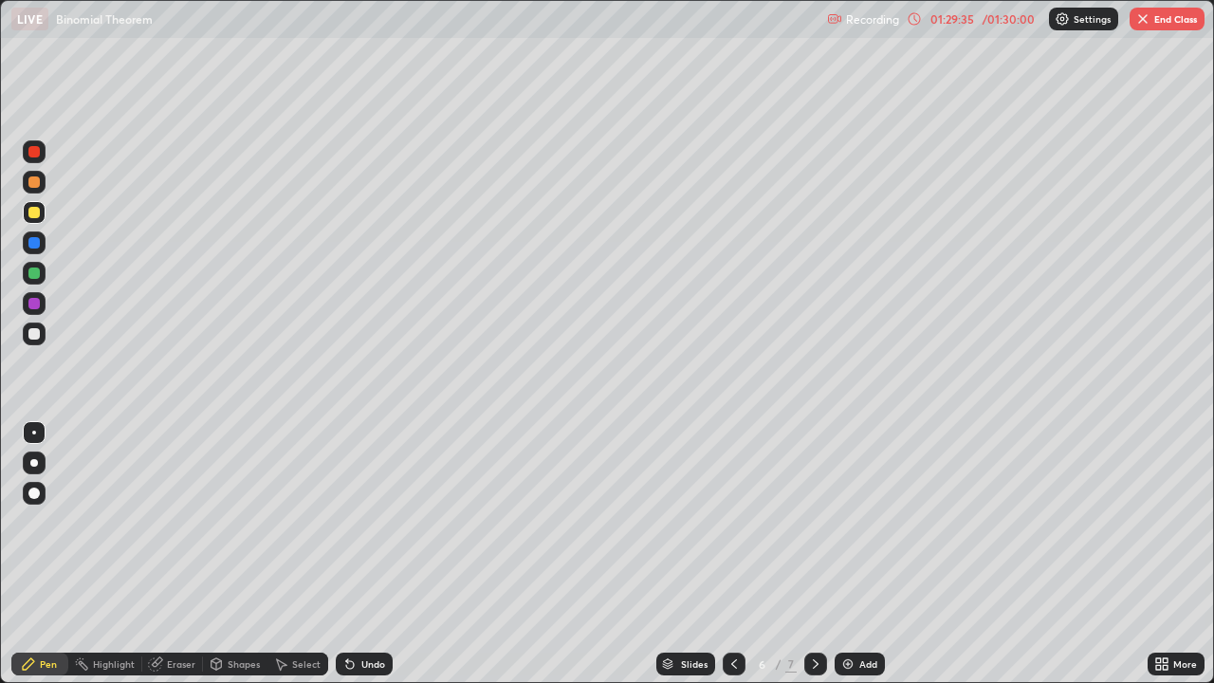
click at [814, 504] on icon at bounding box center [815, 663] width 15 height 15
click at [811, 504] on icon at bounding box center [815, 663] width 15 height 15
click at [731, 504] on icon at bounding box center [733, 663] width 15 height 15
click at [814, 504] on icon at bounding box center [815, 663] width 15 height 15
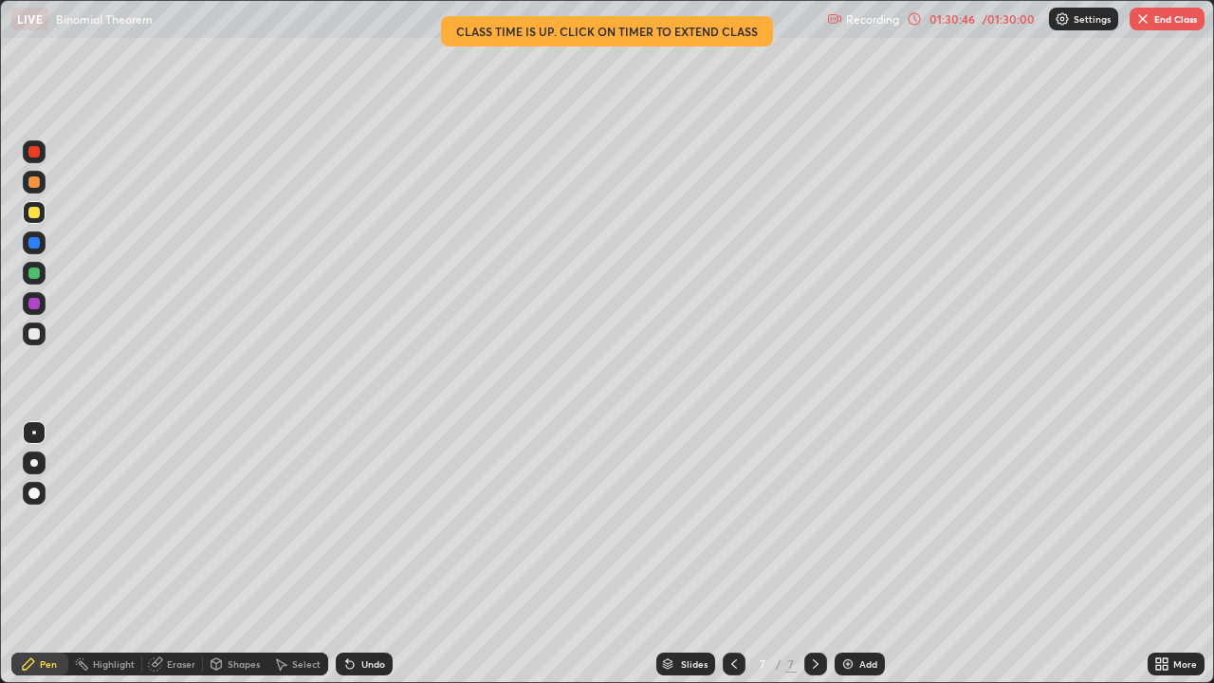
click at [1167, 21] on button "End Class" at bounding box center [1166, 19] width 75 height 23
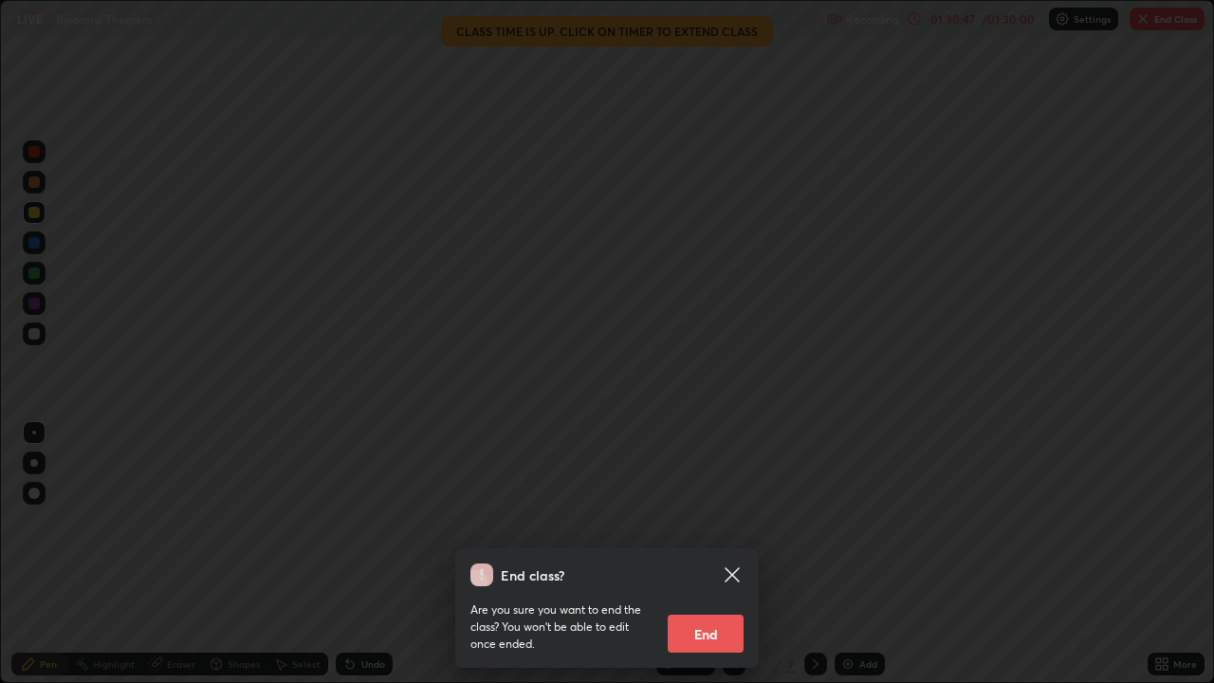
click at [715, 504] on button "End" at bounding box center [706, 633] width 76 height 38
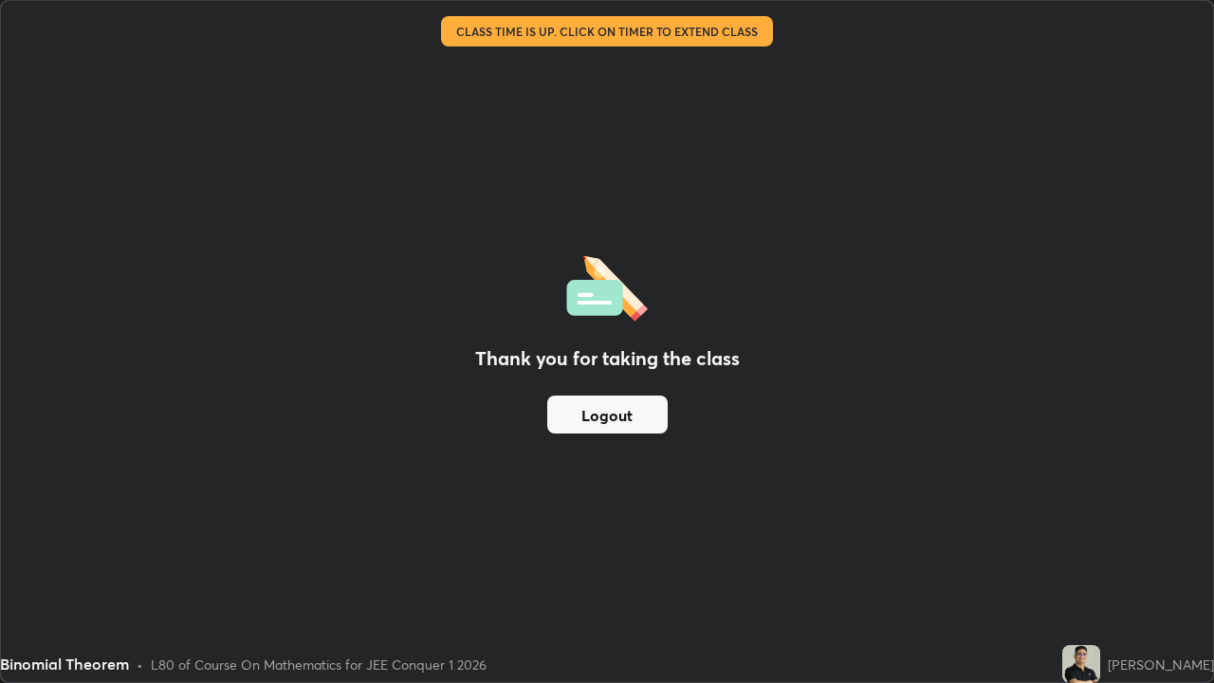
click at [621, 417] on button "Logout" at bounding box center [607, 414] width 120 height 38
